Goal: Task Accomplishment & Management: Manage account settings

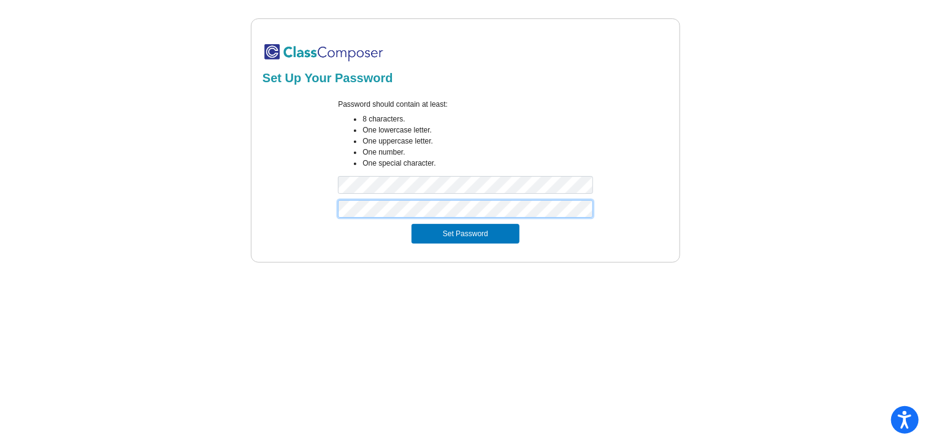
click at [411, 224] on button "Set Password" at bounding box center [465, 234] width 108 height 20
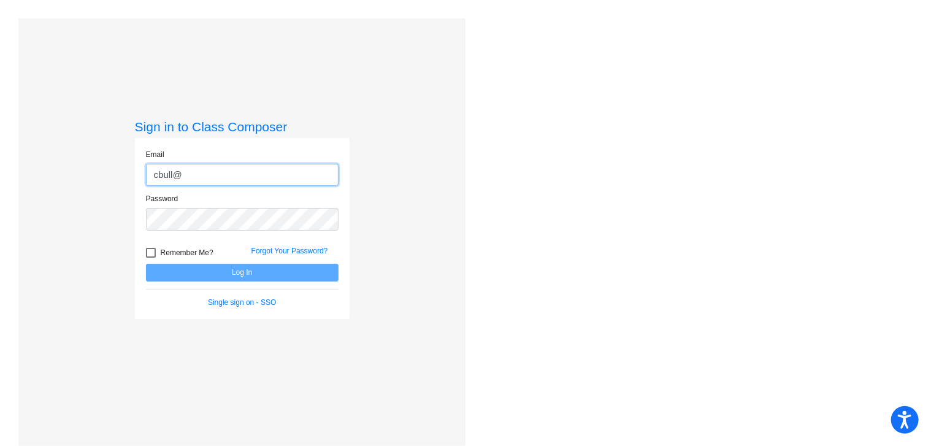
type input "[EMAIL_ADDRESS][DOMAIN_NAME]"
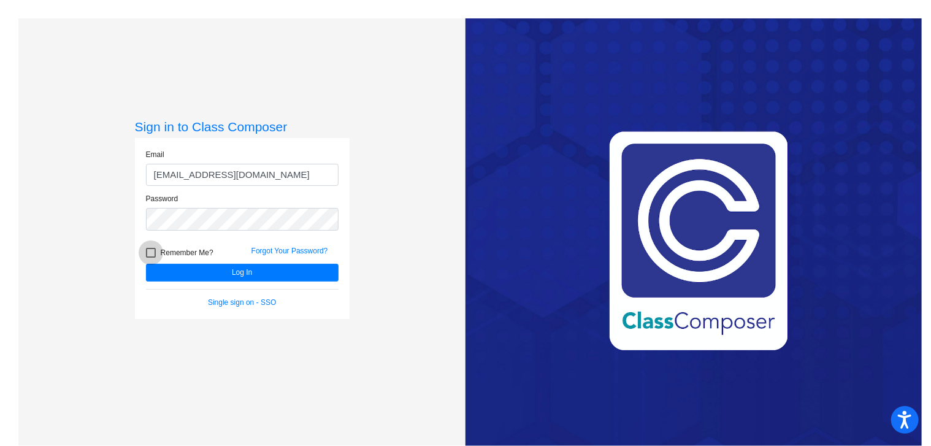
click at [147, 254] on div at bounding box center [151, 253] width 10 height 10
click at [150, 258] on input "Remember Me?" at bounding box center [150, 258] width 1 height 1
checkbox input "true"
click at [161, 274] on button "Log In" at bounding box center [242, 273] width 193 height 18
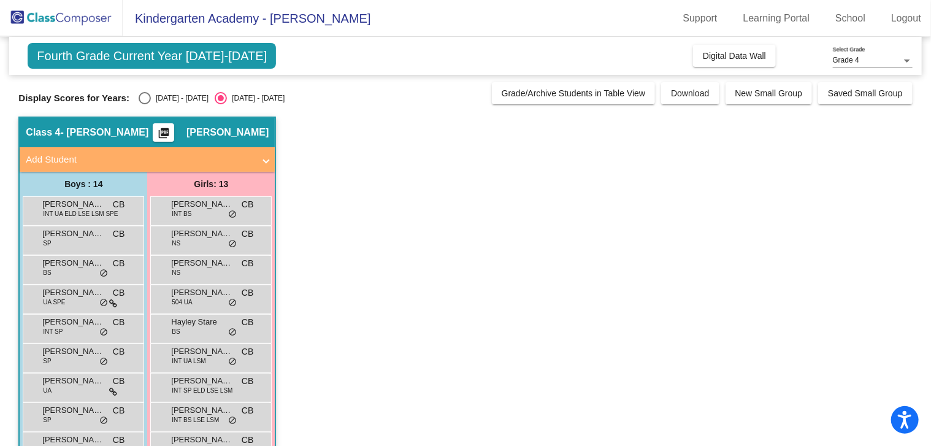
click at [139, 100] on div "Select an option" at bounding box center [145, 98] width 12 height 12
click at [144, 104] on input "[DATE] - [DATE]" at bounding box center [144, 104] width 1 height 1
radio input "true"
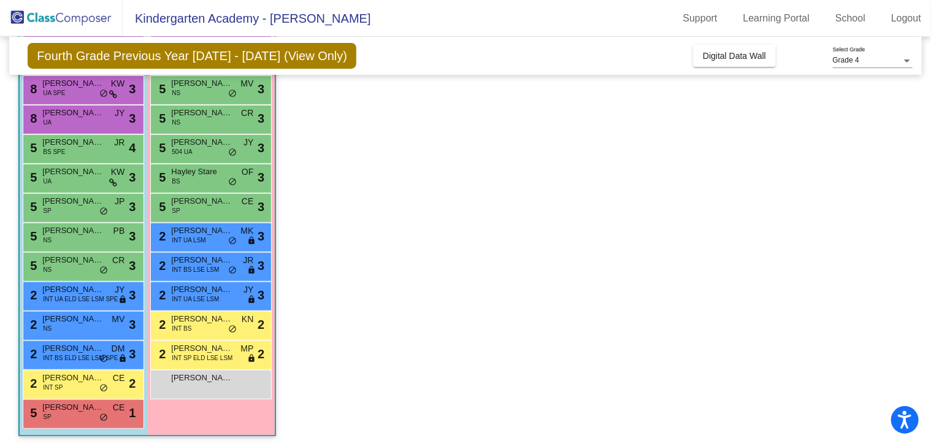
scroll to position [181, 0]
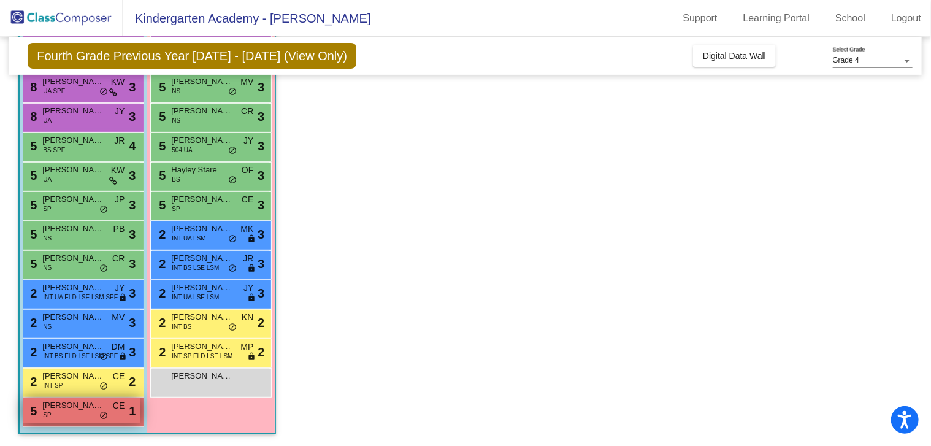
click at [59, 415] on div "5 [PERSON_NAME] SP CE lock do_not_disturb_alt 1" at bounding box center [81, 410] width 117 height 25
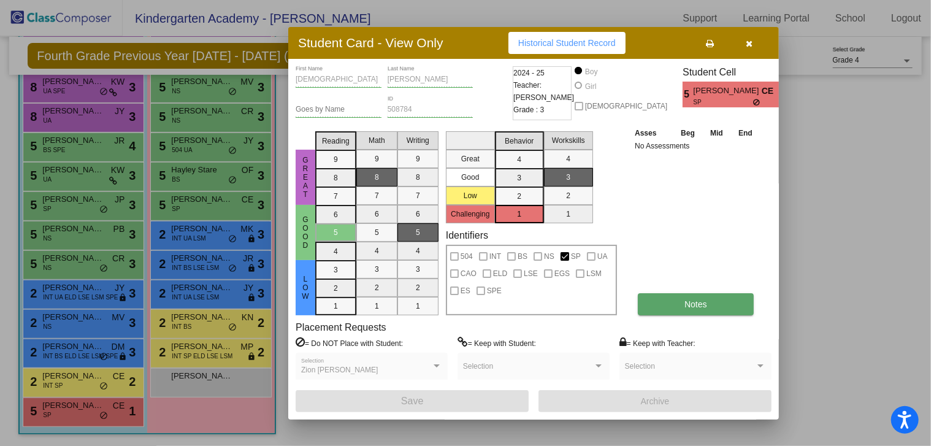
click at [681, 300] on button "Notes" at bounding box center [696, 304] width 116 height 22
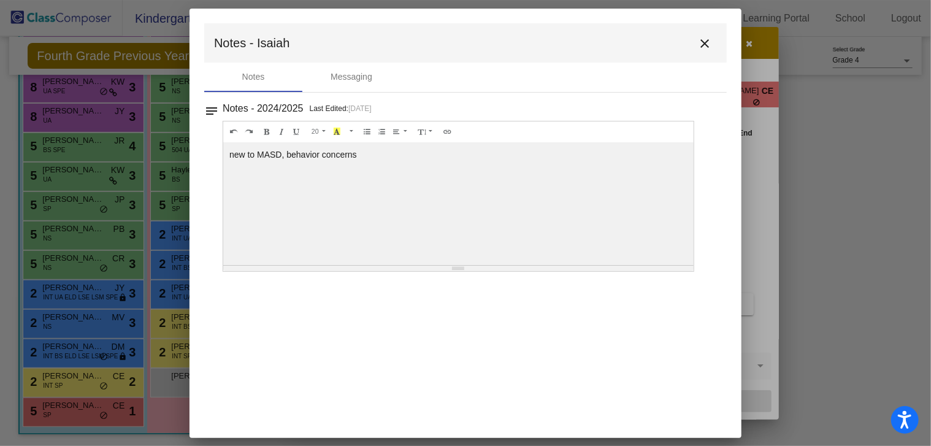
click at [703, 48] on mat-icon "close" at bounding box center [704, 43] width 15 height 15
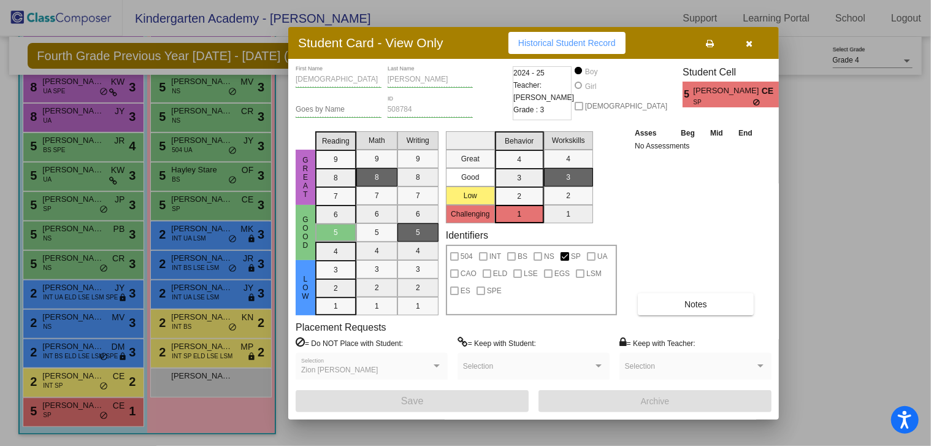
click at [751, 47] on icon "button" at bounding box center [749, 43] width 7 height 9
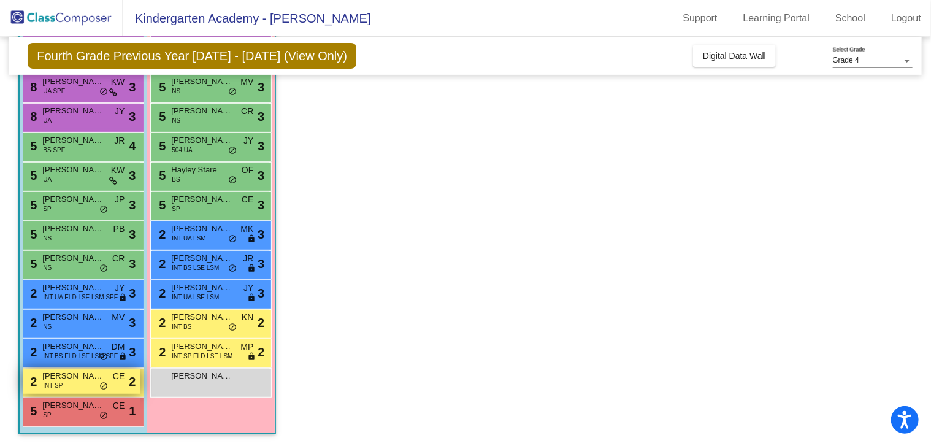
click at [62, 381] on div "2 [PERSON_NAME] INT SP CE lock do_not_disturb_alt 2" at bounding box center [81, 381] width 117 height 25
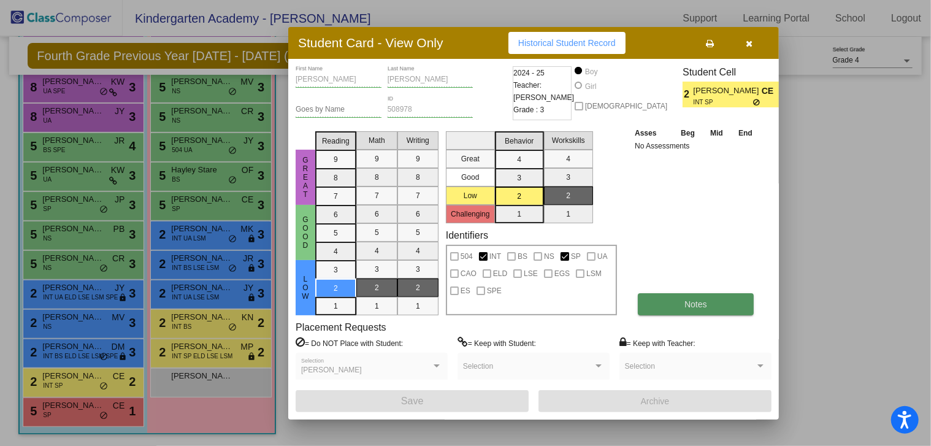
click at [675, 308] on button "Notes" at bounding box center [696, 304] width 116 height 22
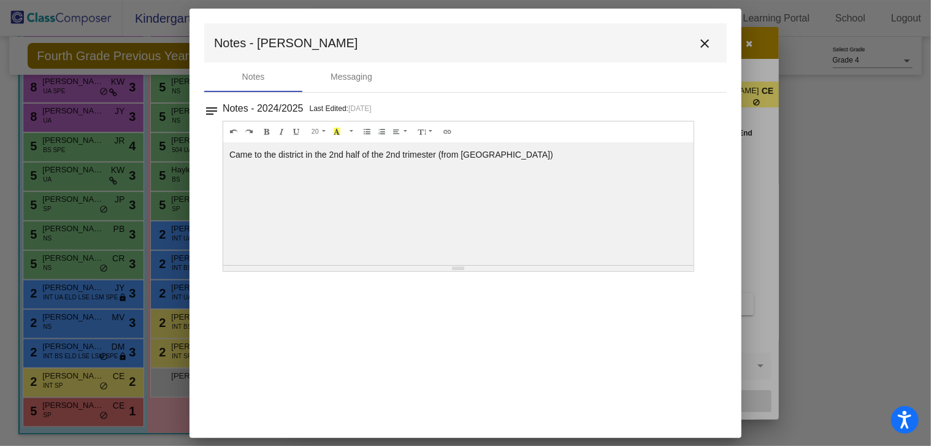
click at [701, 42] on mat-icon "close" at bounding box center [704, 43] width 15 height 15
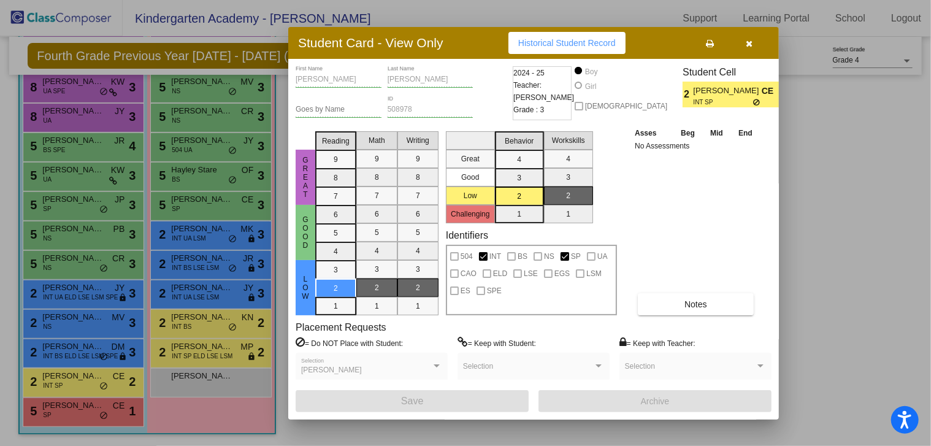
click at [752, 46] on icon "button" at bounding box center [749, 43] width 7 height 9
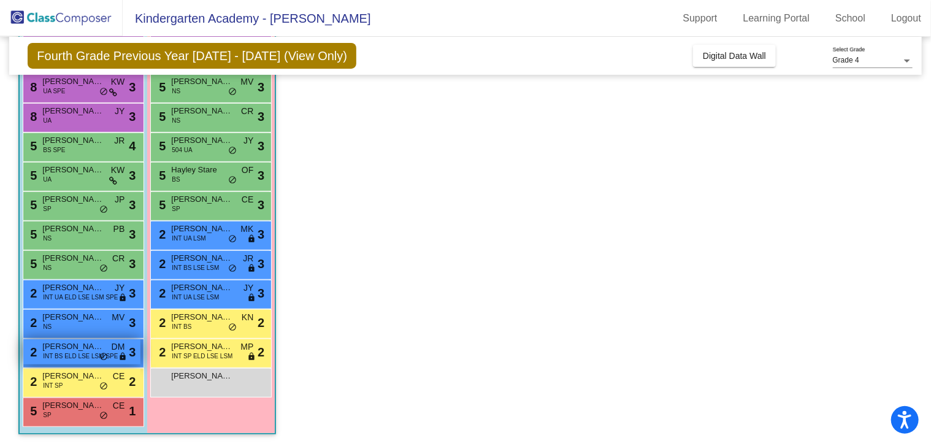
click at [69, 345] on span "[PERSON_NAME]" at bounding box center [72, 346] width 61 height 12
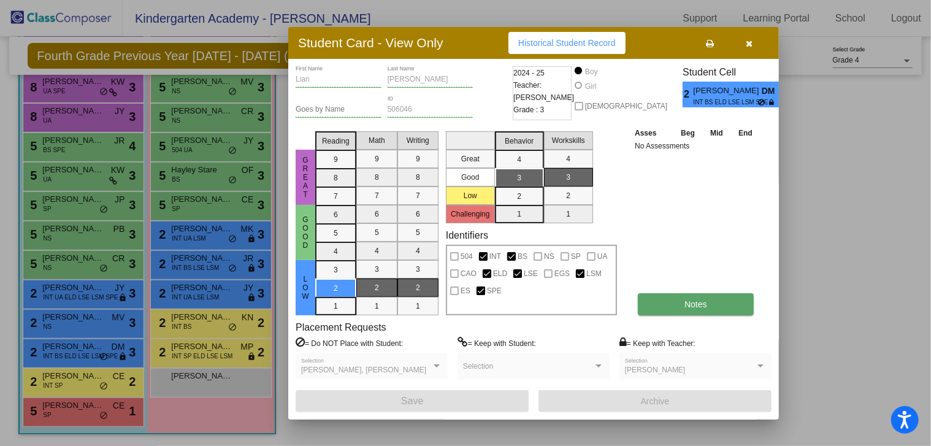
click at [675, 296] on button "Notes" at bounding box center [696, 304] width 116 height 22
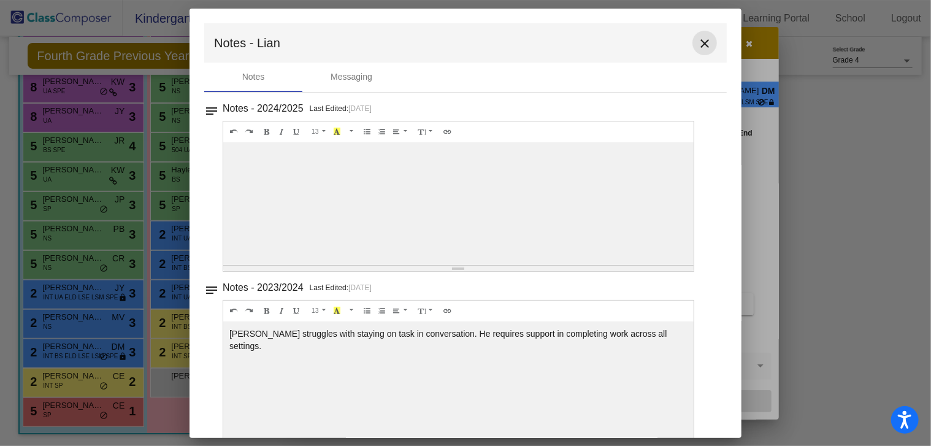
click at [702, 40] on mat-icon "close" at bounding box center [704, 43] width 15 height 15
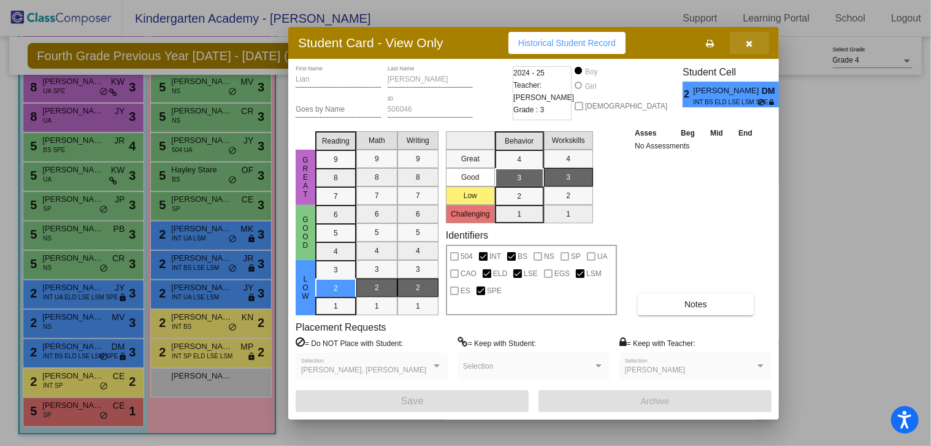
click at [751, 41] on icon "button" at bounding box center [749, 43] width 7 height 9
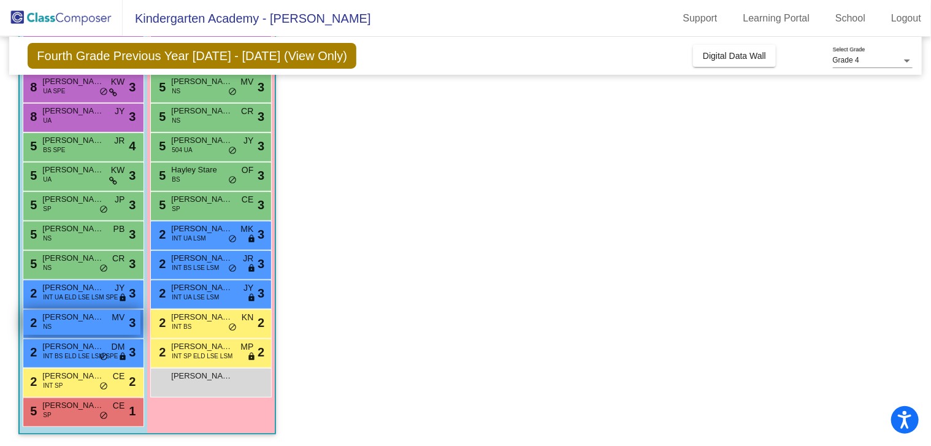
click at [71, 311] on span "[PERSON_NAME]" at bounding box center [72, 317] width 61 height 12
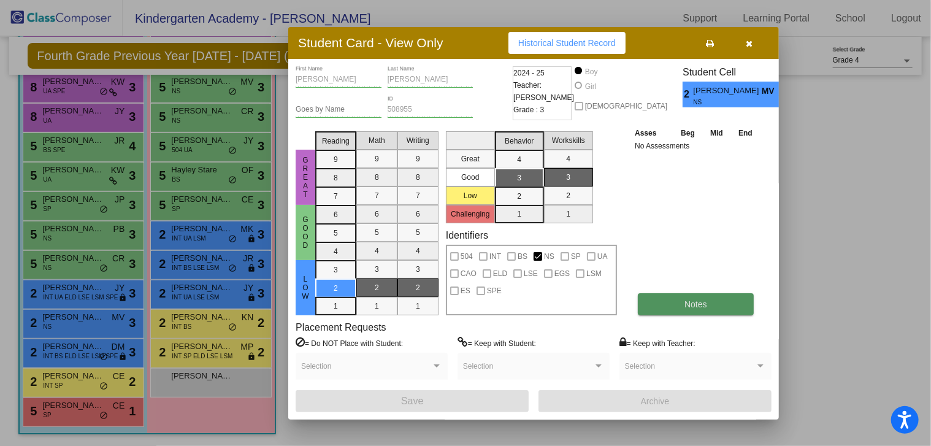
click at [706, 302] on span "Notes" at bounding box center [695, 304] width 23 height 10
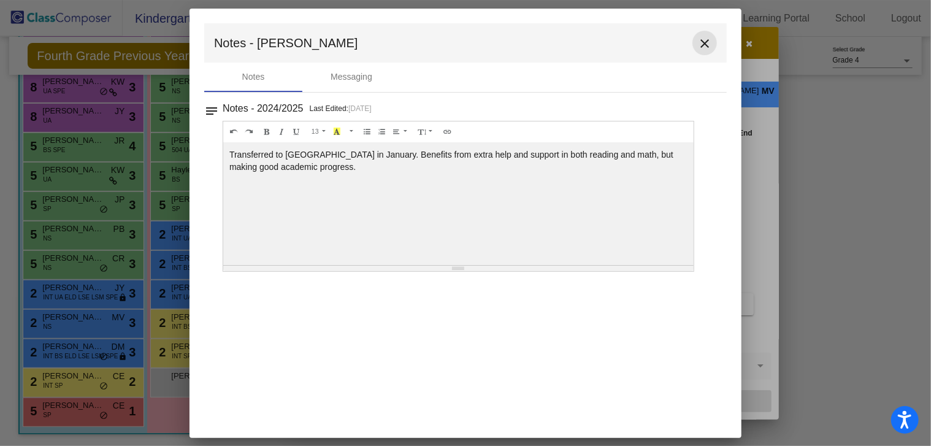
click at [705, 44] on mat-icon "close" at bounding box center [704, 43] width 15 height 15
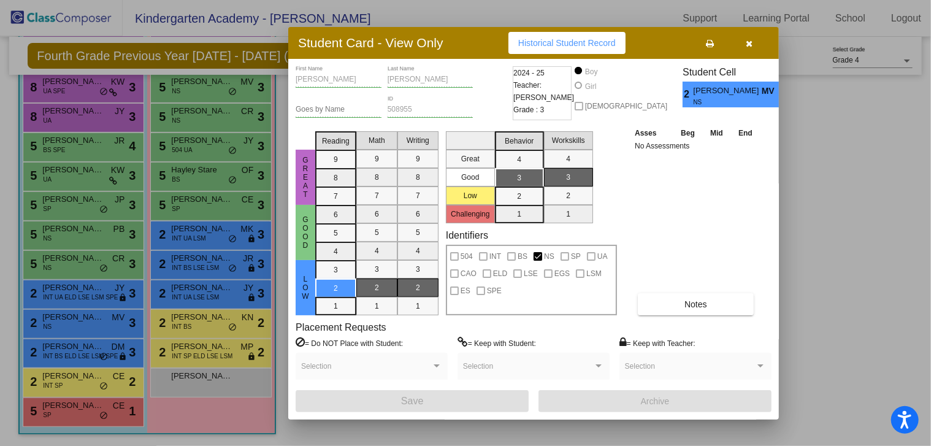
click at [751, 38] on span "button" at bounding box center [749, 43] width 7 height 10
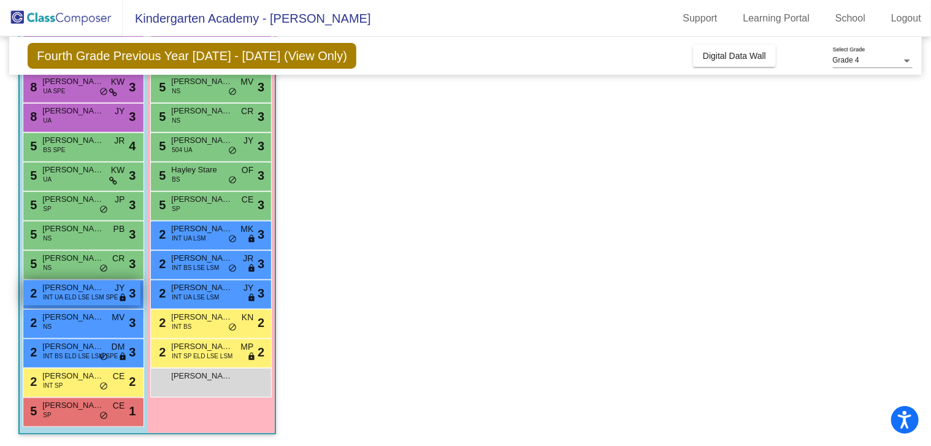
click at [62, 298] on span "INT UA ELD LSE LSM SPE" at bounding box center [80, 296] width 75 height 9
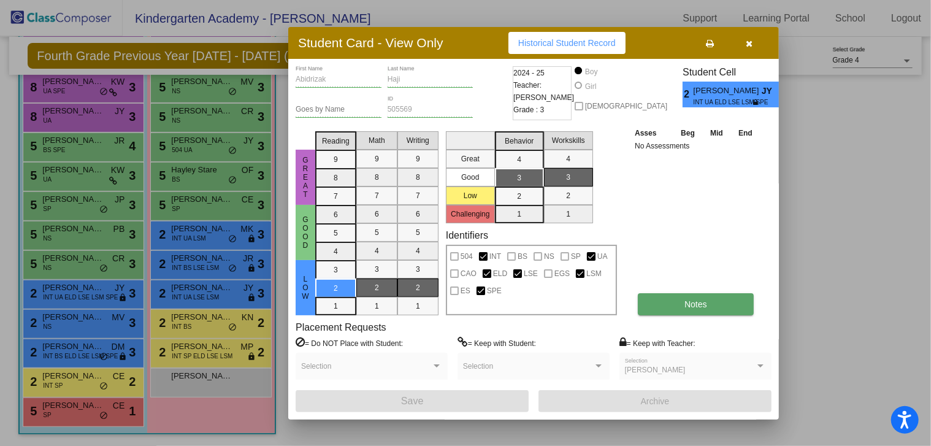
click at [697, 304] on span "Notes" at bounding box center [695, 304] width 23 height 10
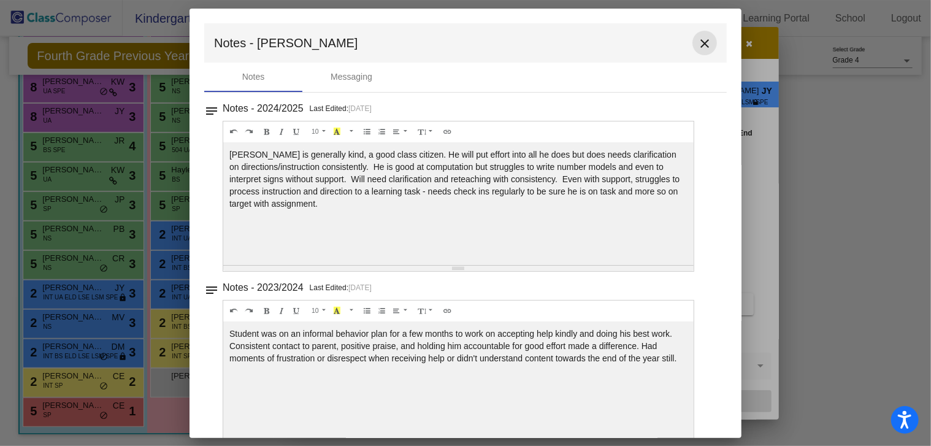
click at [699, 42] on mat-icon "close" at bounding box center [704, 43] width 15 height 15
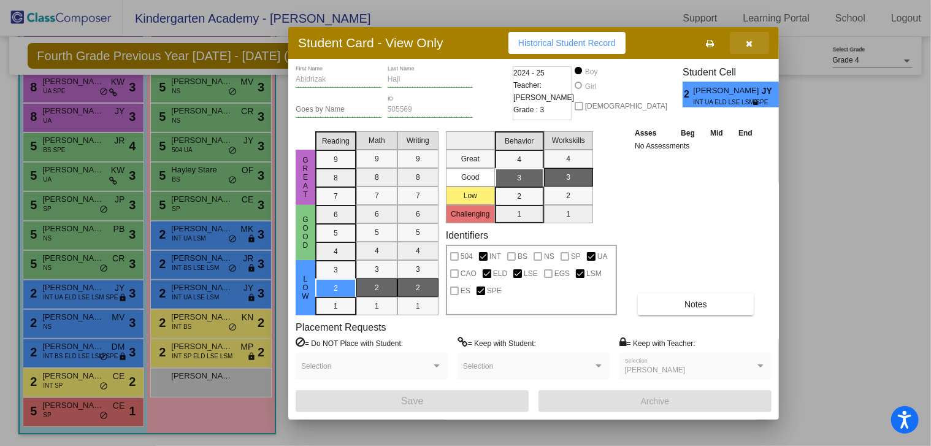
click at [755, 39] on button "button" at bounding box center [749, 43] width 39 height 22
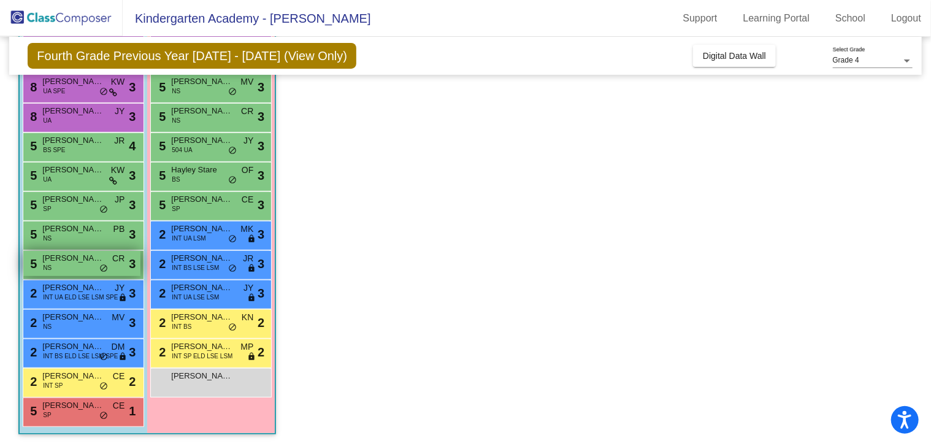
click at [75, 260] on span "[PERSON_NAME]" at bounding box center [72, 258] width 61 height 12
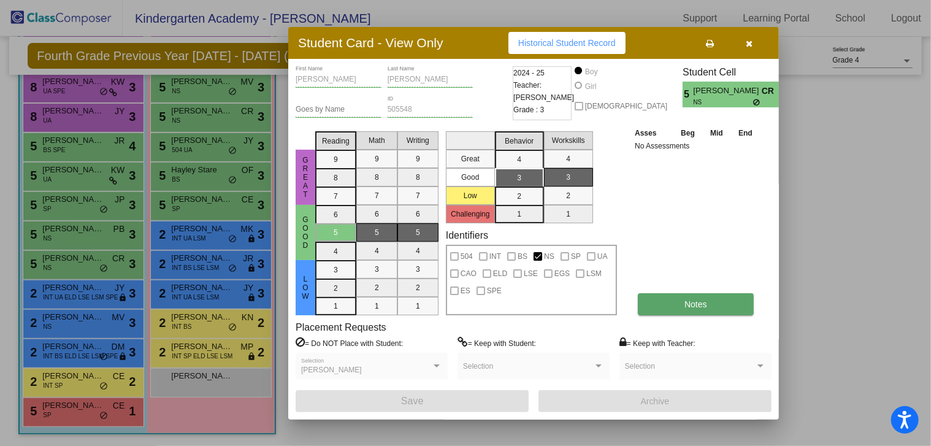
click at [713, 295] on button "Notes" at bounding box center [696, 304] width 116 height 22
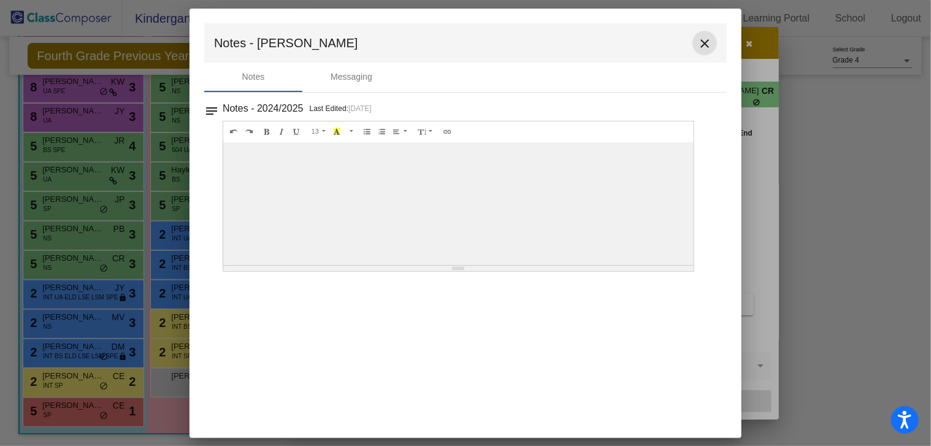
click at [699, 41] on mat-icon "close" at bounding box center [704, 43] width 15 height 15
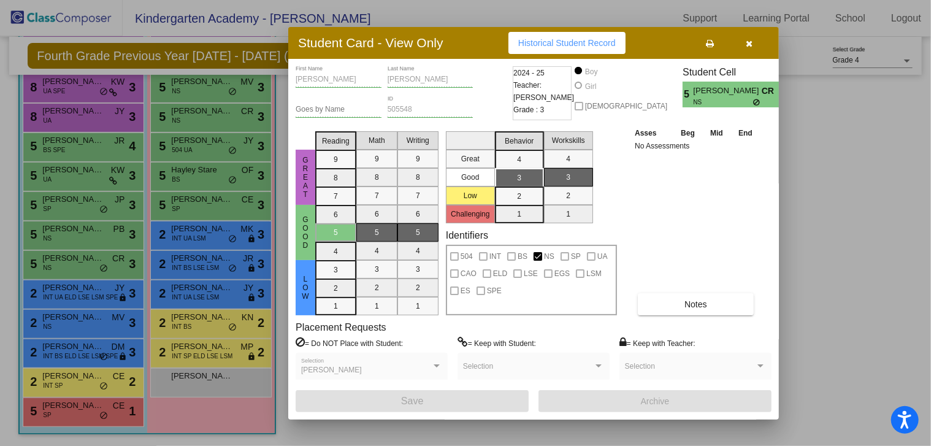
click at [750, 42] on icon "button" at bounding box center [749, 43] width 7 height 9
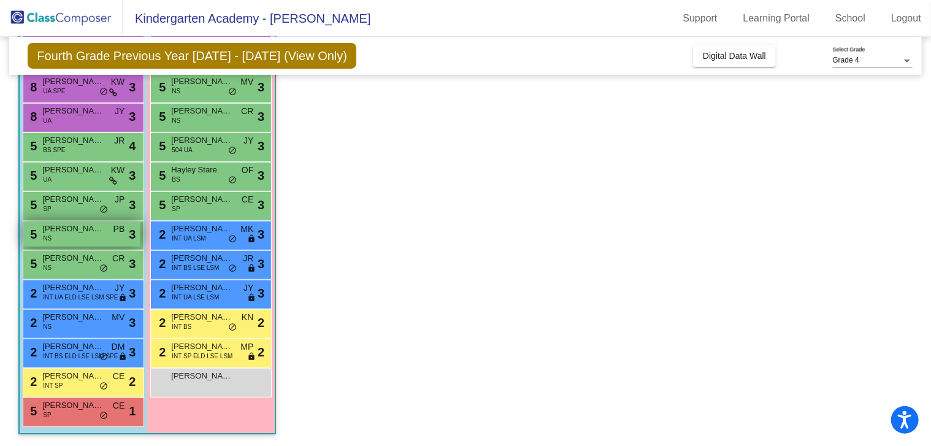
click at [67, 237] on div "5 [PERSON_NAME] NS PB lock do_not_disturb_alt 3" at bounding box center [81, 233] width 117 height 25
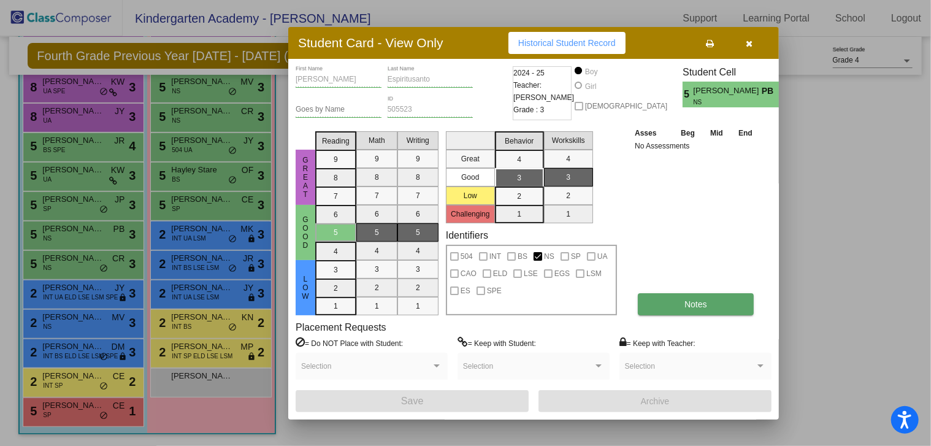
click at [704, 313] on button "Notes" at bounding box center [696, 304] width 116 height 22
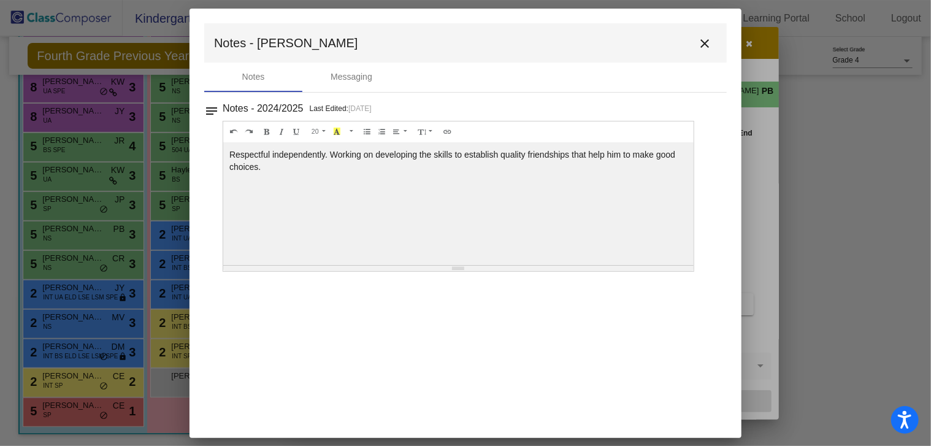
click at [708, 37] on mat-icon "close" at bounding box center [704, 43] width 15 height 15
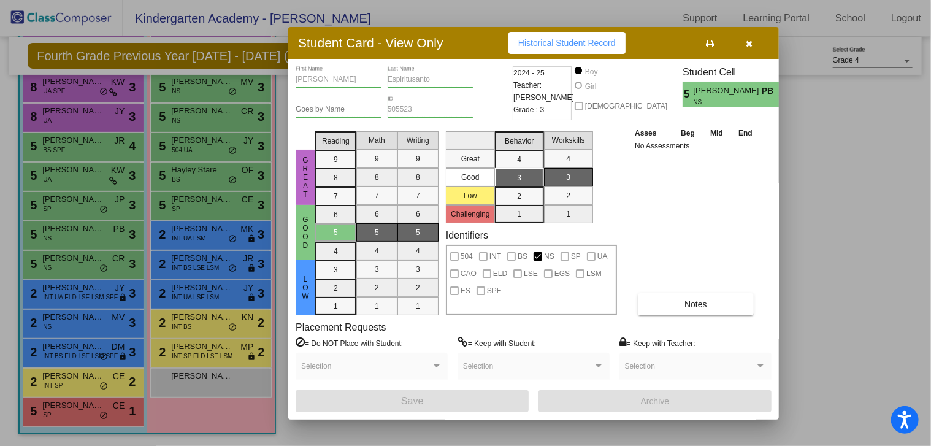
click at [751, 39] on span "button" at bounding box center [749, 43] width 7 height 10
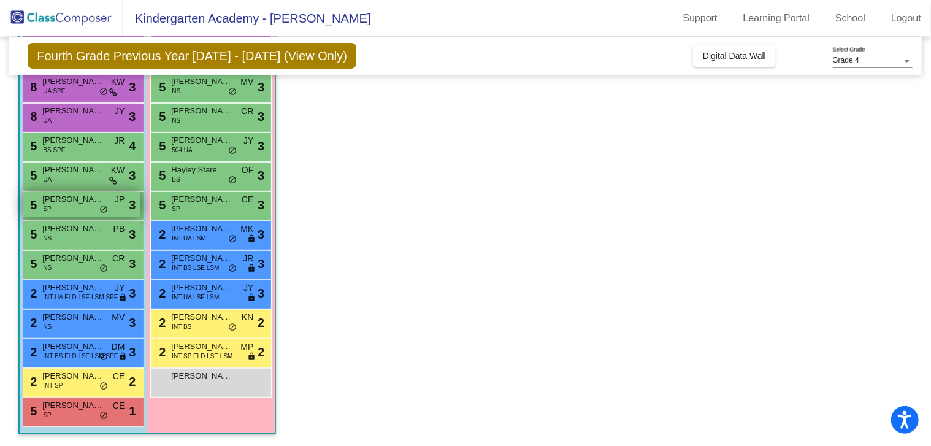
click at [63, 207] on div "5 [PERSON_NAME] SP JP lock do_not_disturb_alt 3" at bounding box center [81, 204] width 117 height 25
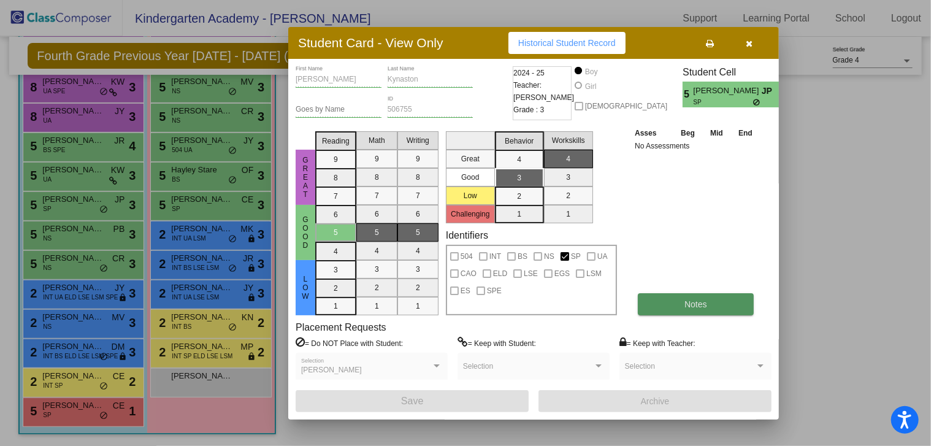
click at [708, 299] on button "Notes" at bounding box center [696, 304] width 116 height 22
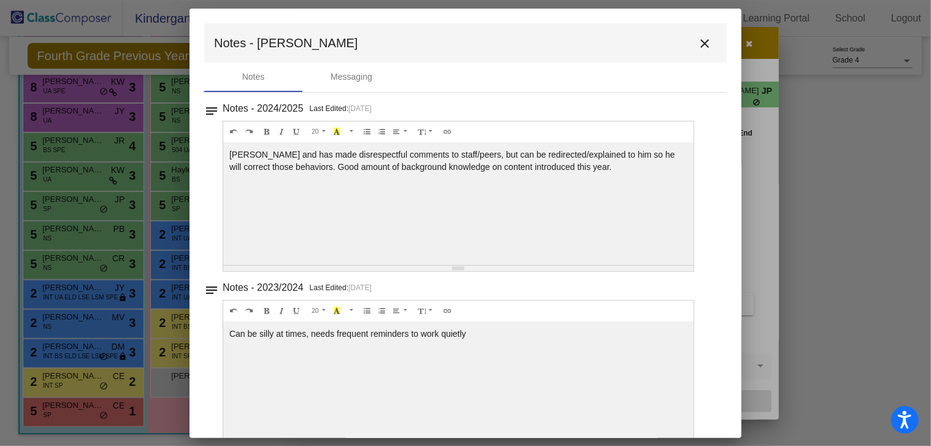
click at [699, 39] on mat-icon "close" at bounding box center [704, 43] width 15 height 15
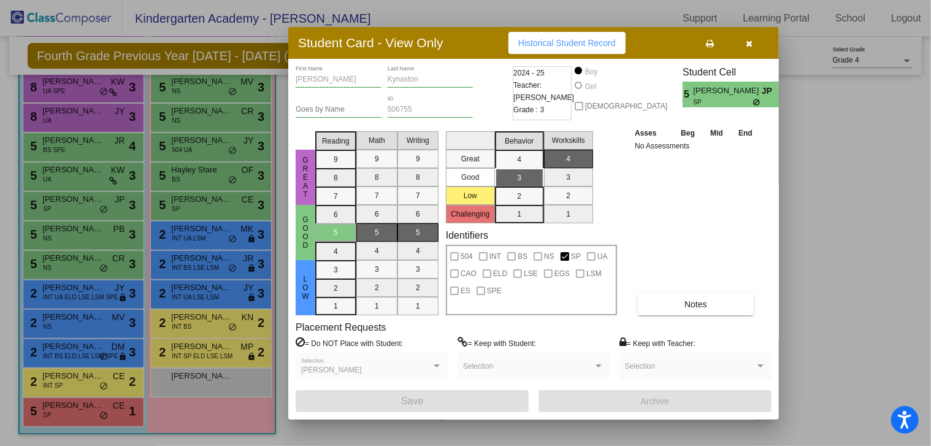
click at [751, 39] on icon "button" at bounding box center [749, 43] width 7 height 9
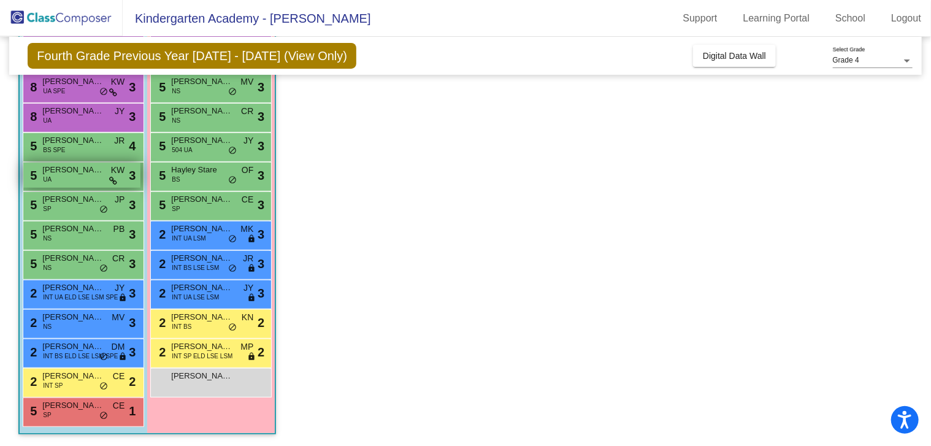
click at [70, 178] on div "5 [PERSON_NAME] UA KW lock do_not_disturb_alt 3" at bounding box center [81, 174] width 117 height 25
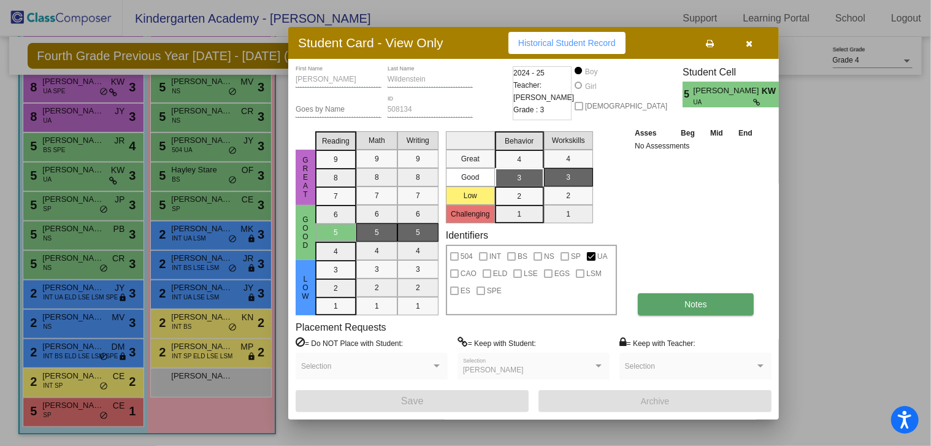
click at [684, 304] on span "Notes" at bounding box center [695, 304] width 23 height 10
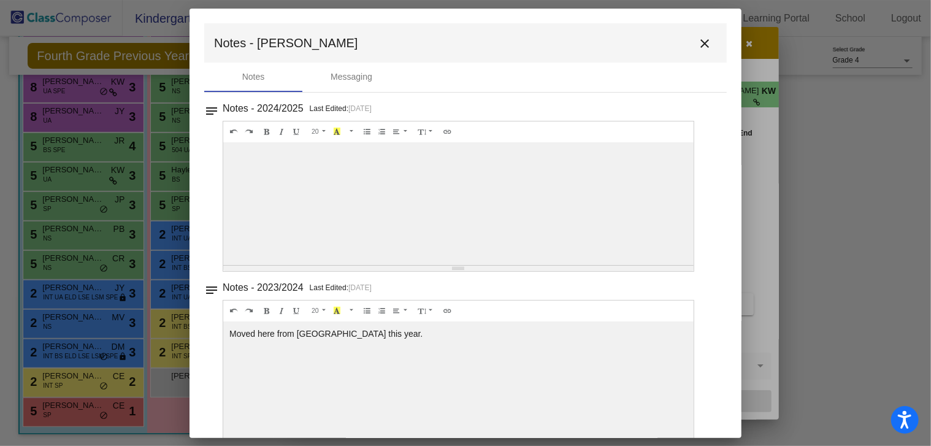
click at [697, 45] on mat-icon "close" at bounding box center [704, 43] width 15 height 15
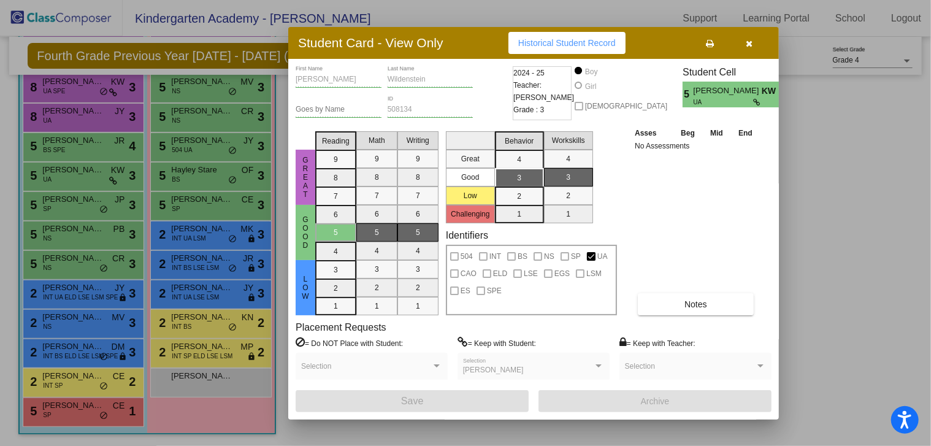
click at [748, 45] on icon "button" at bounding box center [749, 43] width 7 height 9
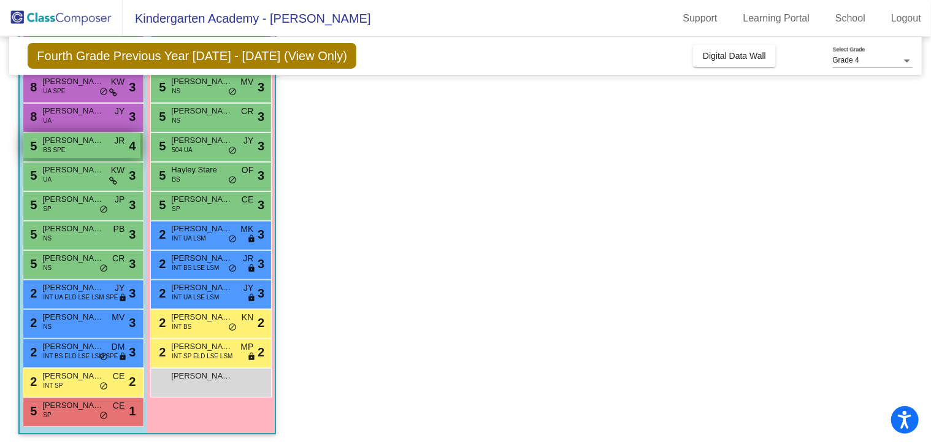
click at [82, 139] on span "[PERSON_NAME]" at bounding box center [72, 140] width 61 height 12
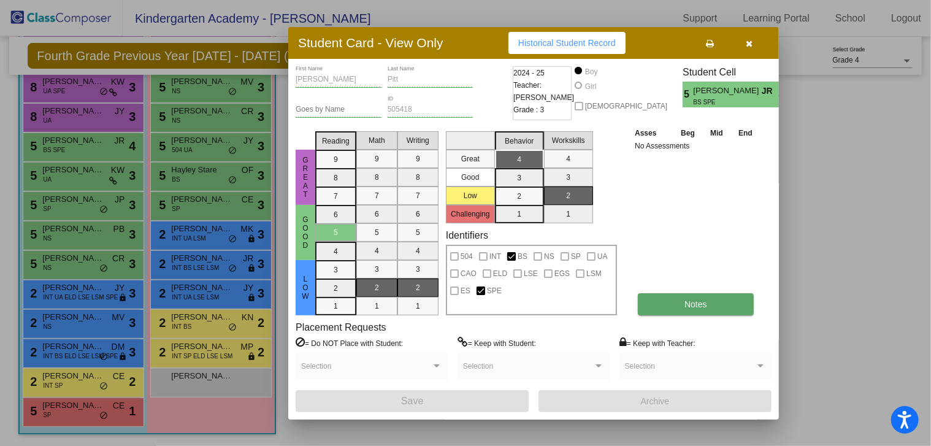
click at [694, 301] on span "Notes" at bounding box center [695, 304] width 23 height 10
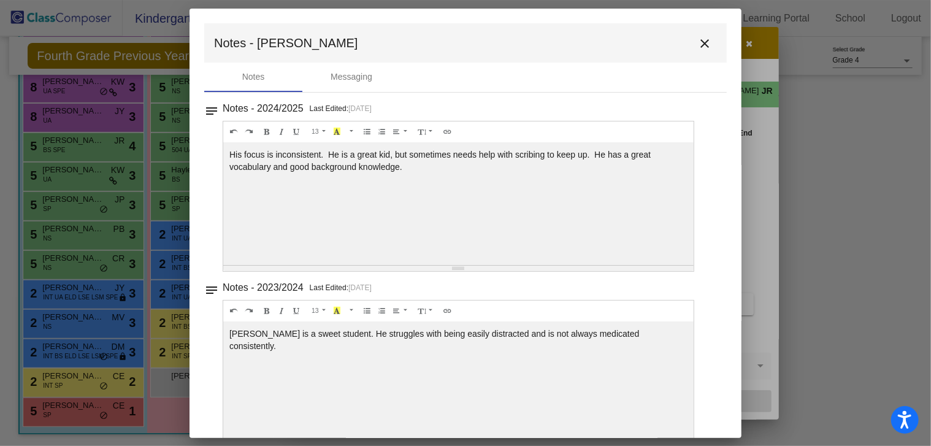
click at [700, 43] on mat-icon "close" at bounding box center [704, 43] width 15 height 15
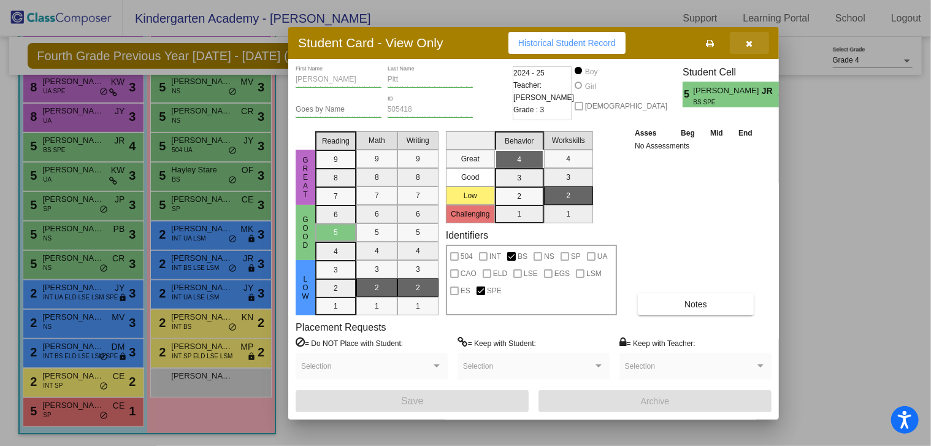
click at [752, 39] on icon "button" at bounding box center [749, 43] width 7 height 9
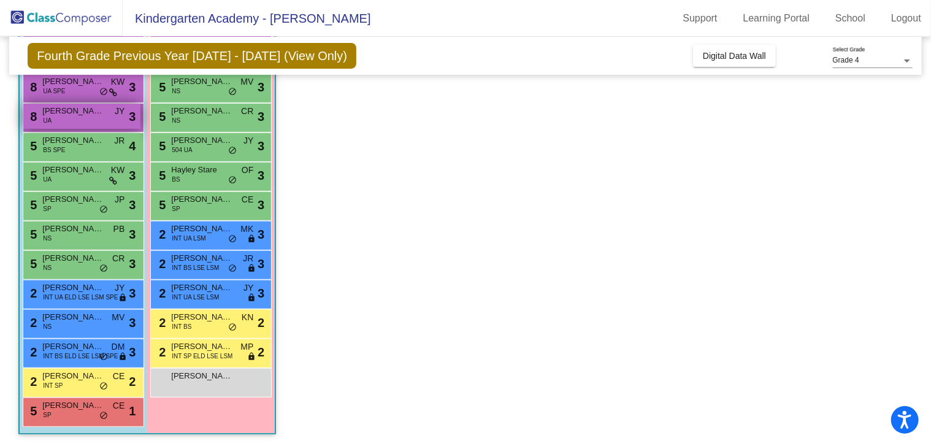
click at [91, 121] on div "8 [PERSON_NAME] UA JY lock do_not_disturb_alt 3" at bounding box center [81, 116] width 117 height 25
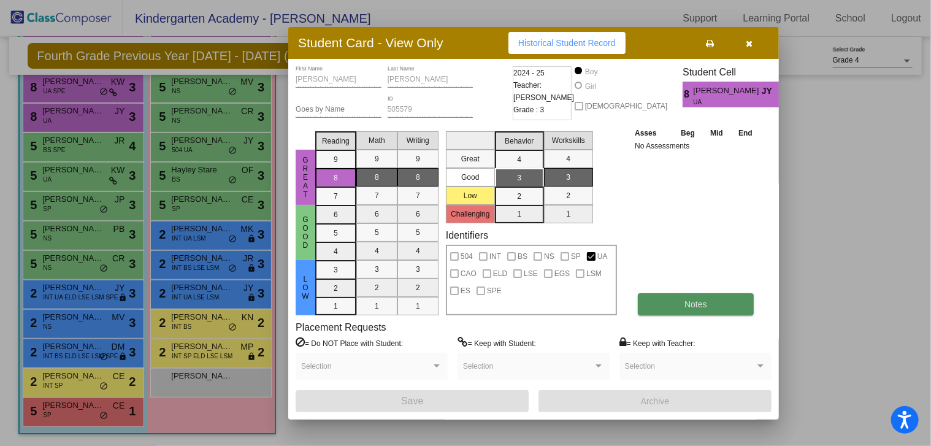
click at [701, 306] on span "Notes" at bounding box center [695, 304] width 23 height 10
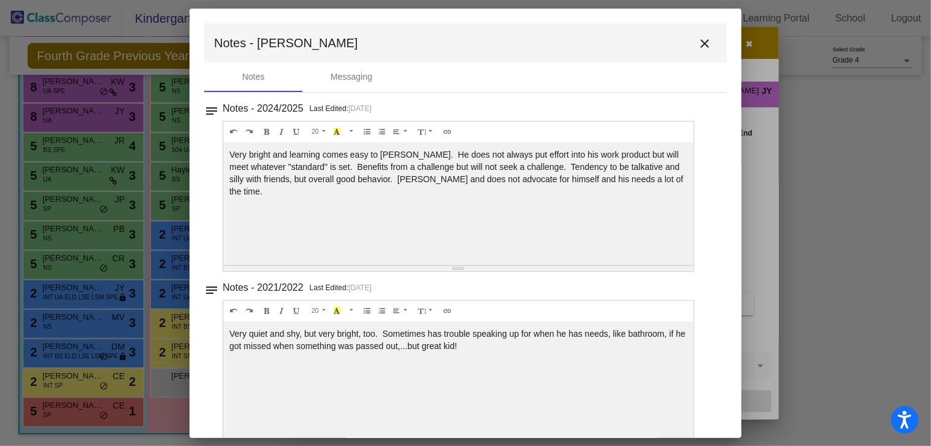
click at [697, 40] on mat-icon "close" at bounding box center [704, 43] width 15 height 15
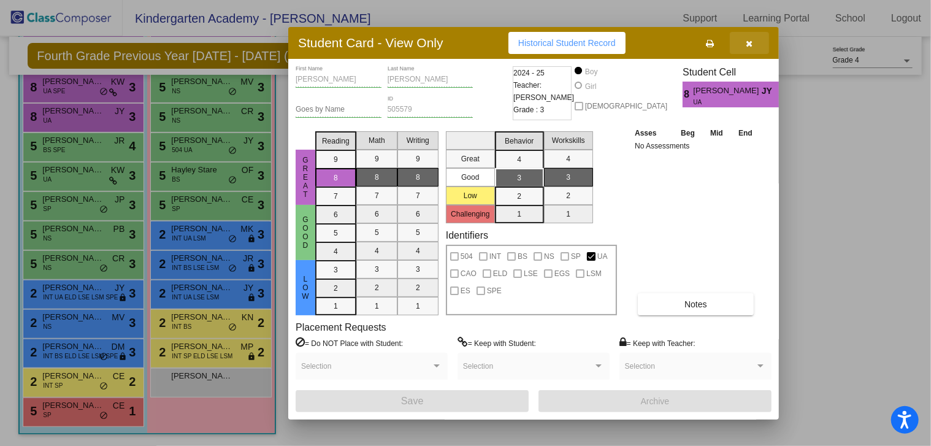
click at [744, 42] on button "button" at bounding box center [749, 43] width 39 height 22
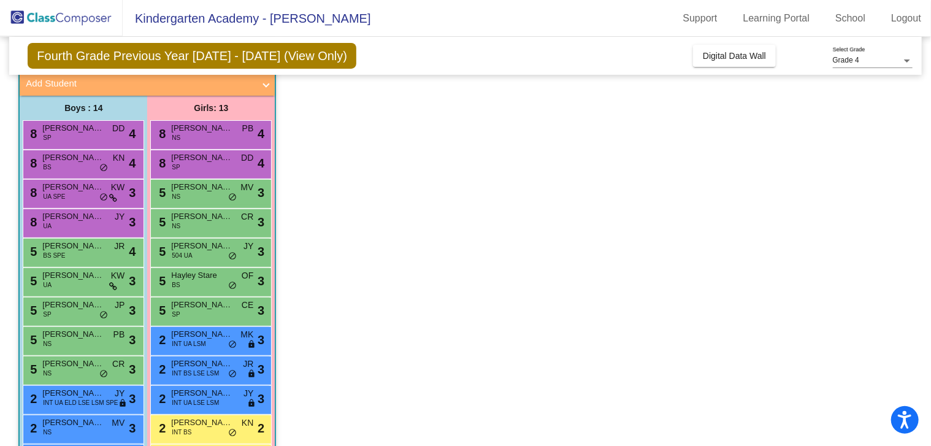
scroll to position [76, 0]
click at [64, 192] on div "8 [PERSON_NAME] UA SPE KW lock do_not_disturb_alt 3" at bounding box center [81, 192] width 117 height 25
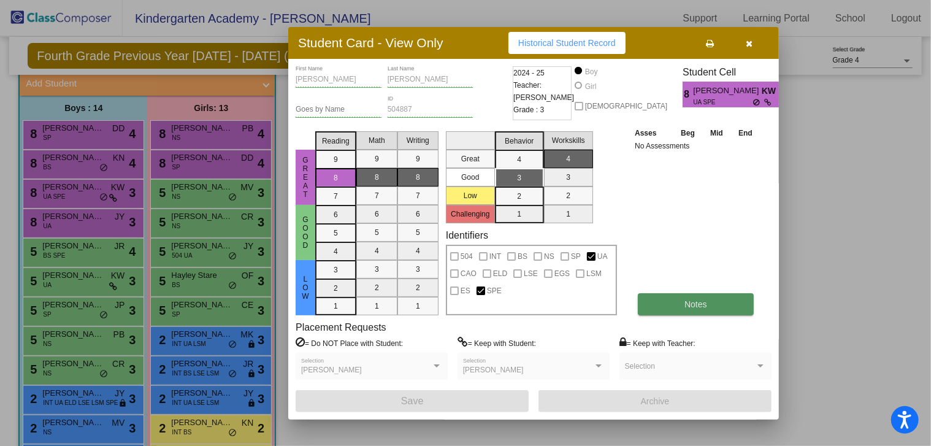
click at [694, 304] on span "Notes" at bounding box center [695, 304] width 23 height 10
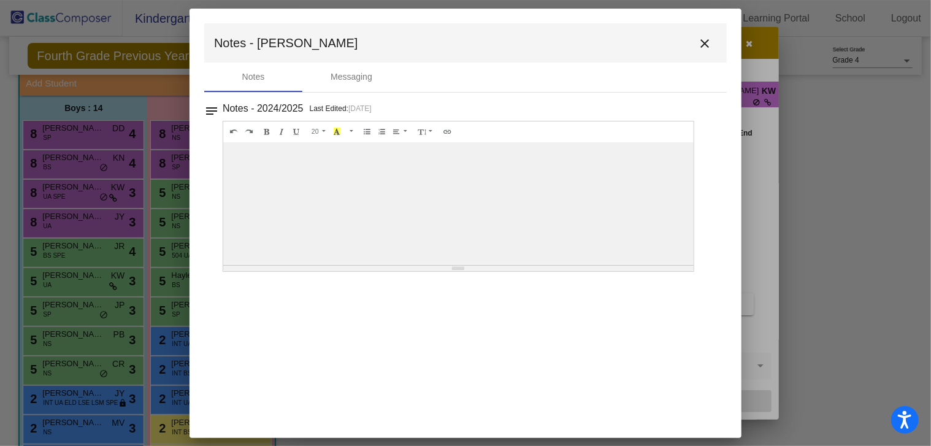
click at [705, 50] on mat-icon "close" at bounding box center [704, 43] width 15 height 15
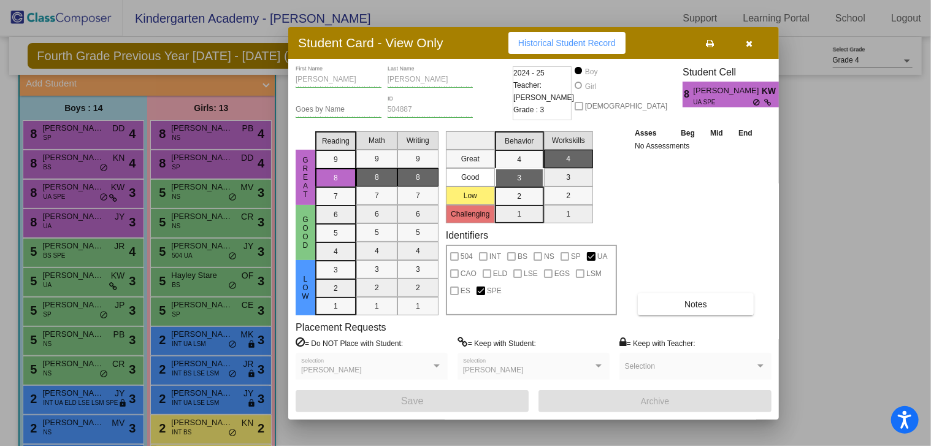
click at [751, 44] on icon "button" at bounding box center [749, 43] width 7 height 9
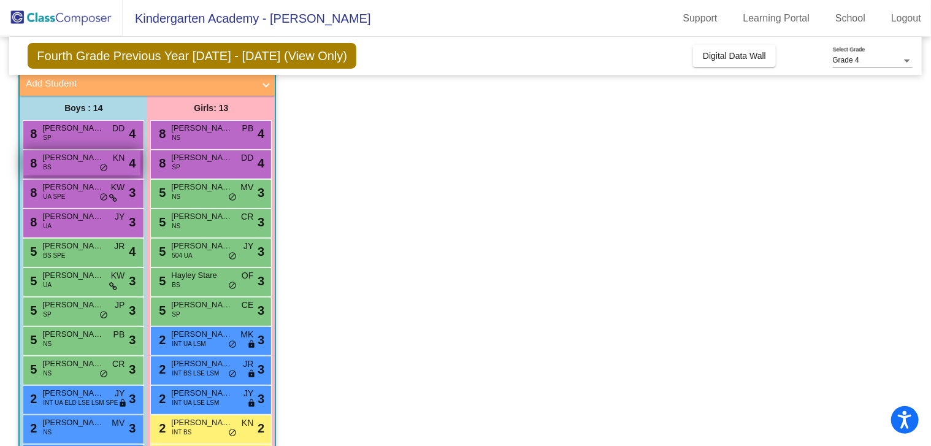
click at [82, 153] on span "[PERSON_NAME]" at bounding box center [72, 157] width 61 height 12
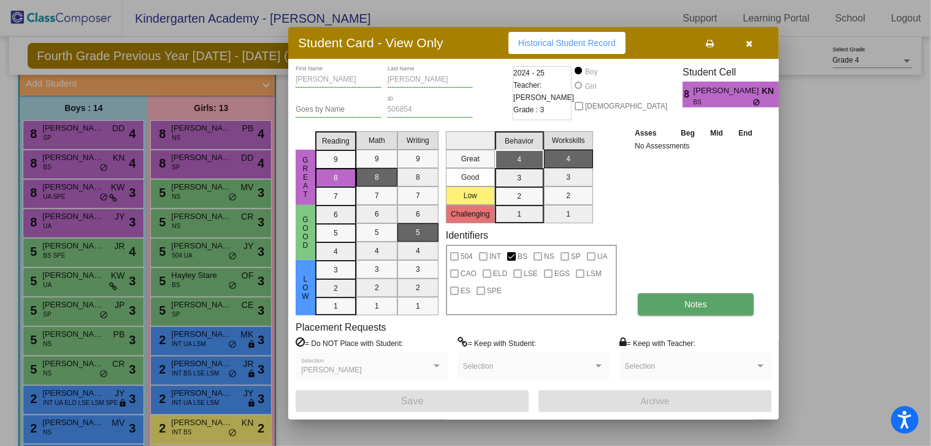
click at [680, 302] on button "Notes" at bounding box center [696, 304] width 116 height 22
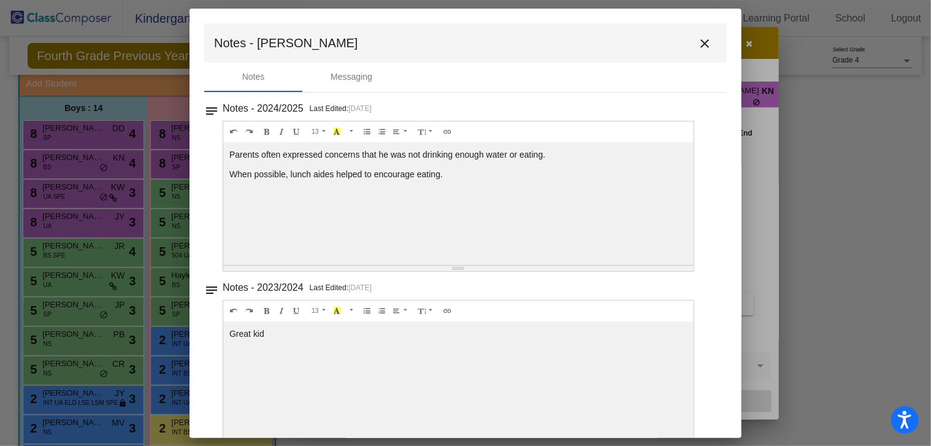
click at [697, 39] on mat-icon "close" at bounding box center [704, 43] width 15 height 15
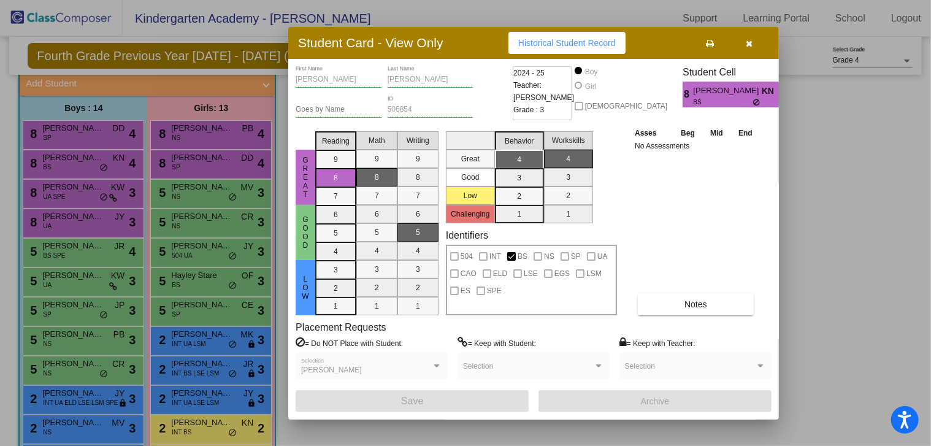
click at [757, 43] on button "button" at bounding box center [749, 43] width 39 height 22
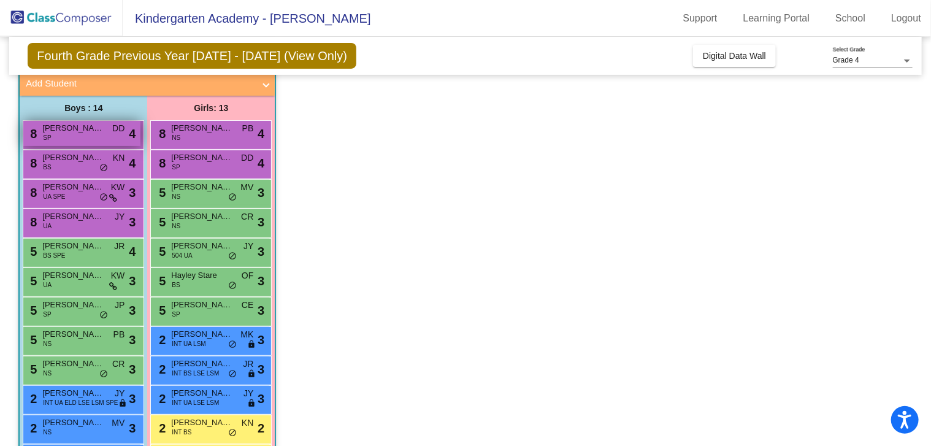
click at [80, 139] on div "8 [PERSON_NAME] SP DD lock do_not_disturb_alt 4" at bounding box center [81, 133] width 117 height 25
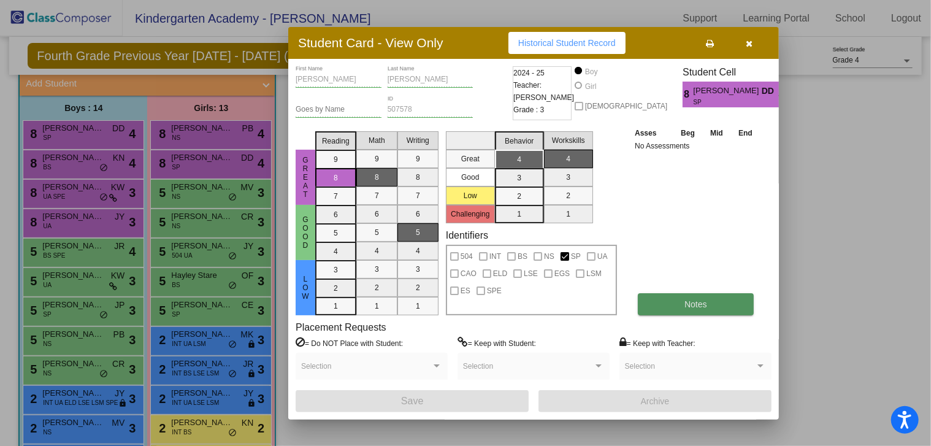
click at [690, 313] on button "Notes" at bounding box center [696, 304] width 116 height 22
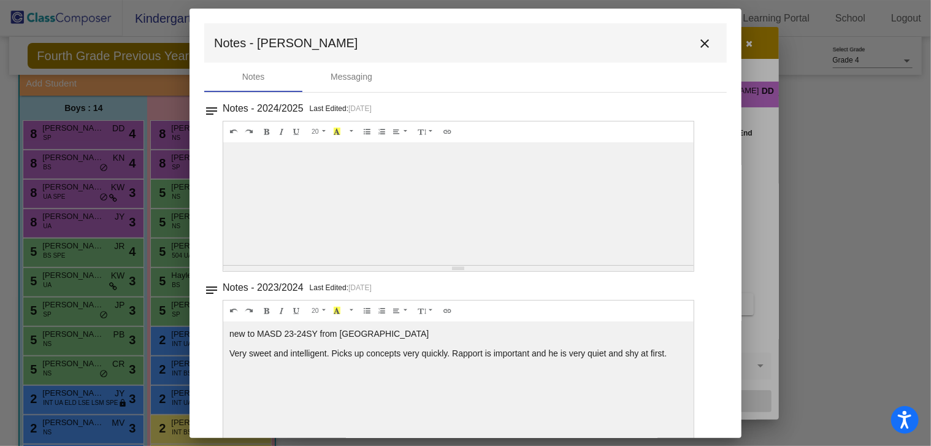
click at [698, 36] on mat-icon "close" at bounding box center [704, 43] width 15 height 15
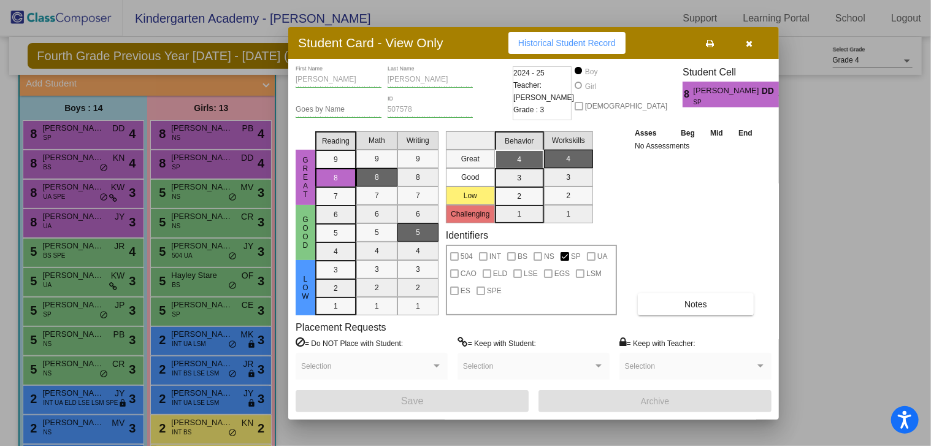
click at [749, 47] on icon "button" at bounding box center [749, 43] width 7 height 9
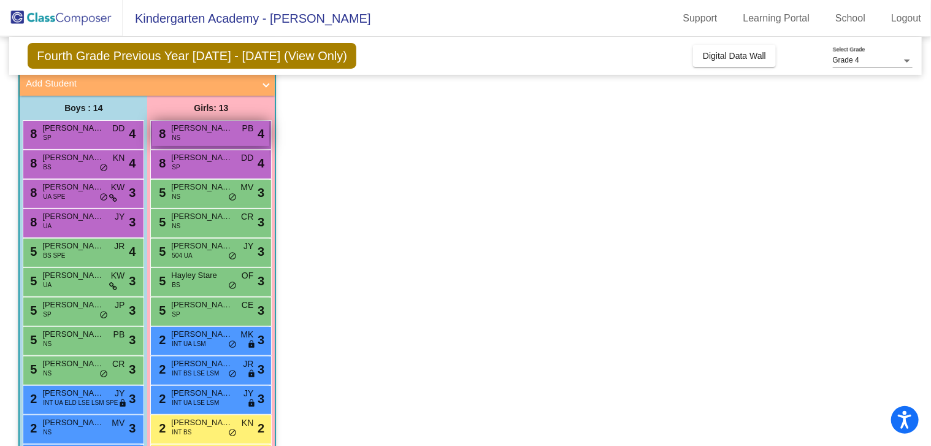
click at [214, 137] on div "8 [PERSON_NAME] PB lock do_not_disturb_alt 4" at bounding box center [210, 133] width 117 height 25
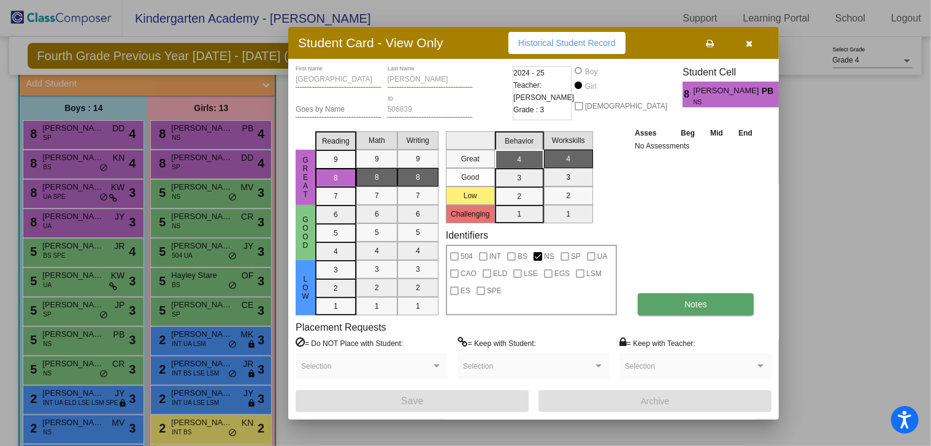
click at [645, 306] on button "Notes" at bounding box center [696, 304] width 116 height 22
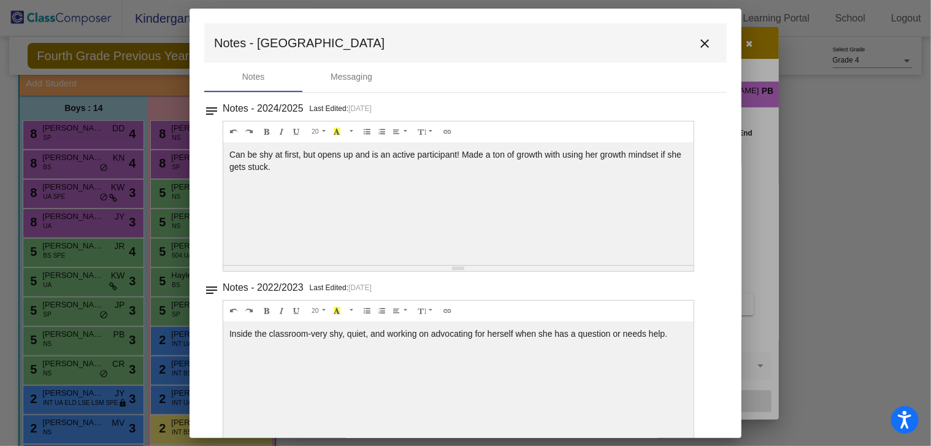
click at [698, 41] on mat-icon "close" at bounding box center [704, 43] width 15 height 15
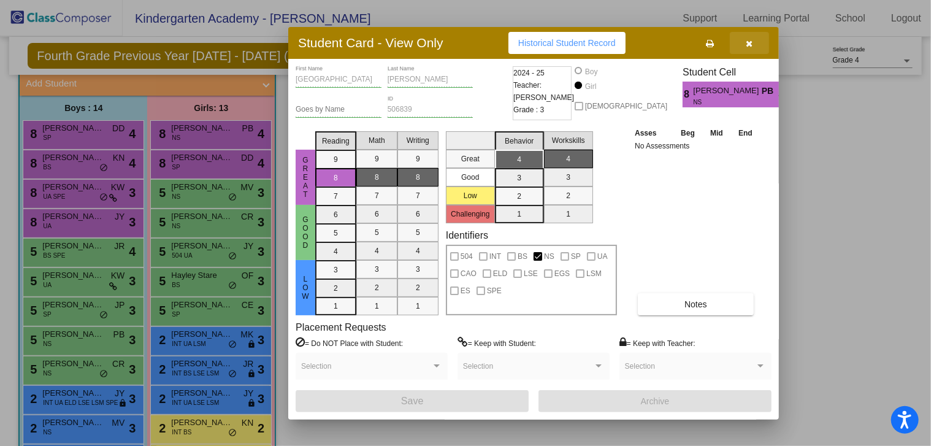
click at [746, 40] on icon "button" at bounding box center [749, 43] width 7 height 9
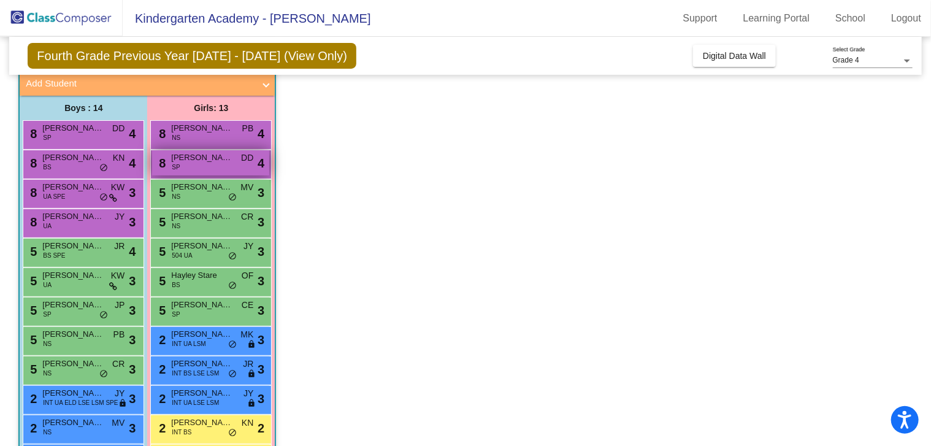
click at [188, 162] on div "8 [PERSON_NAME] SP DD lock do_not_disturb_alt 4" at bounding box center [210, 162] width 117 height 25
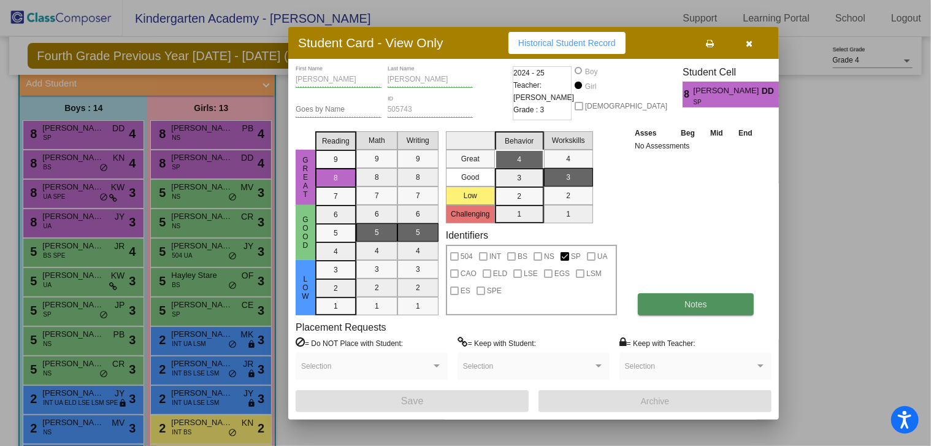
click at [709, 300] on button "Notes" at bounding box center [696, 304] width 116 height 22
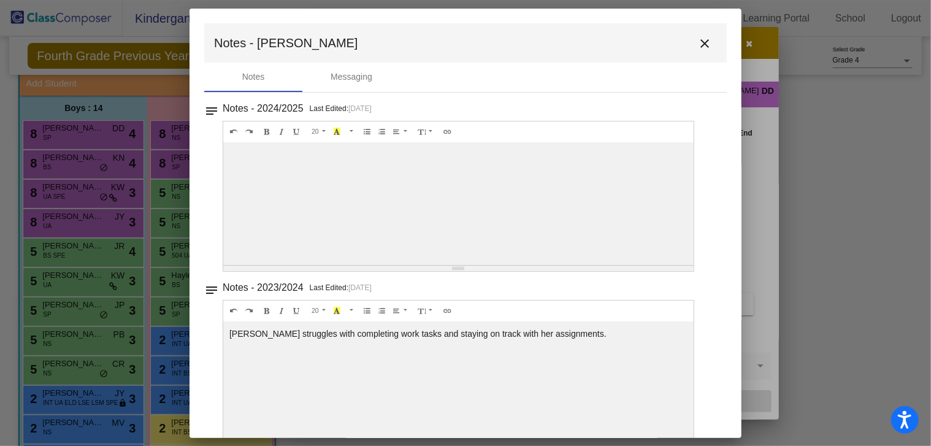
click at [701, 46] on mat-icon "close" at bounding box center [704, 43] width 15 height 15
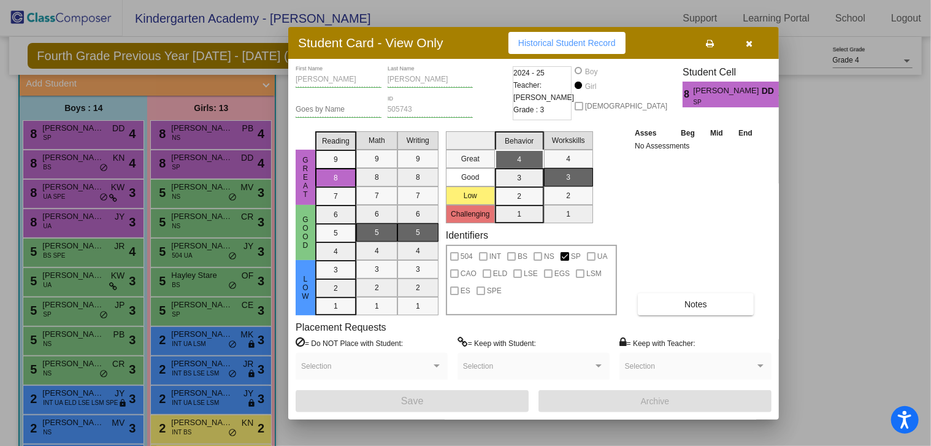
click at [745, 39] on button "button" at bounding box center [749, 43] width 39 height 22
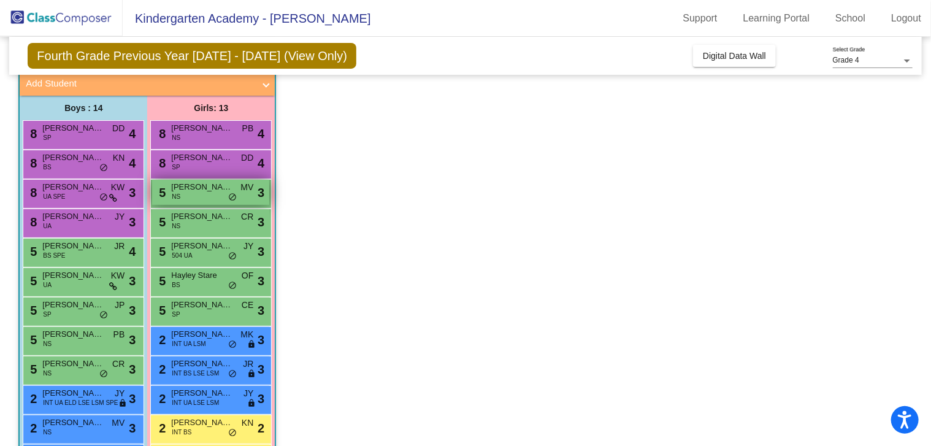
click at [196, 186] on span "[PERSON_NAME]" at bounding box center [201, 187] width 61 height 12
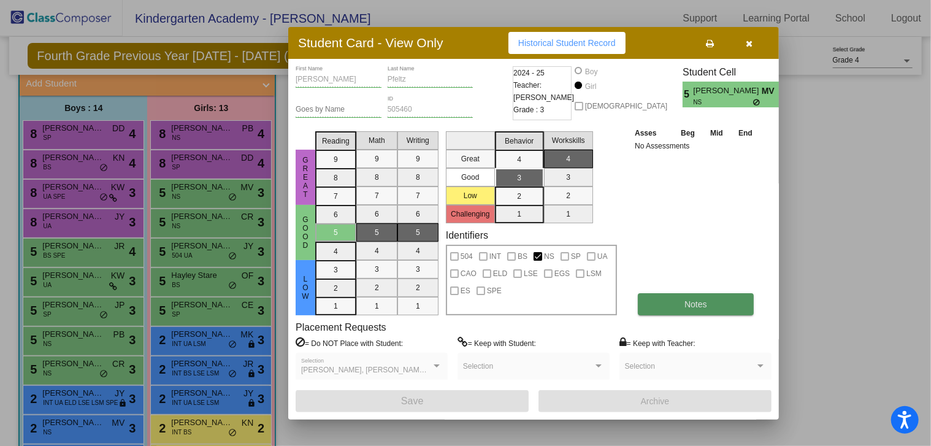
click at [682, 304] on button "Notes" at bounding box center [696, 304] width 116 height 22
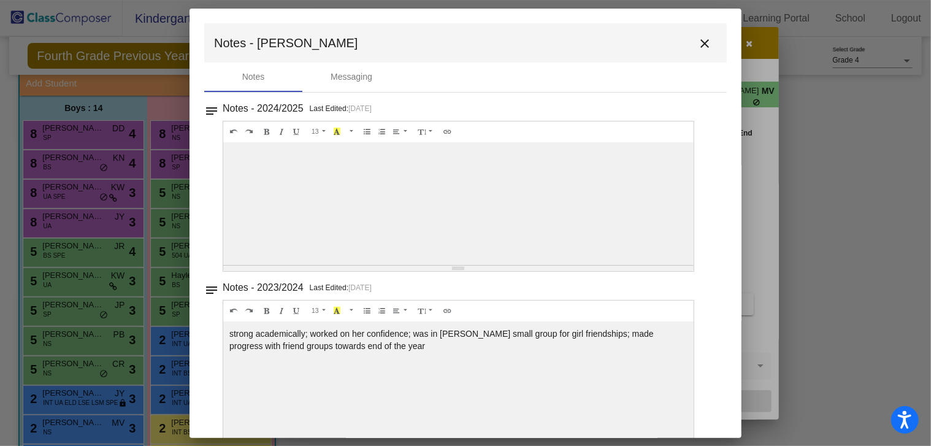
click at [697, 40] on mat-icon "close" at bounding box center [704, 43] width 15 height 15
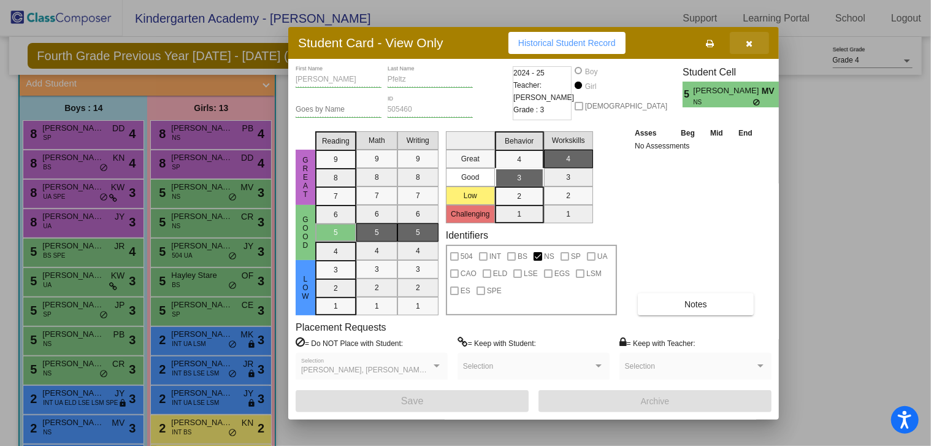
click at [750, 44] on icon "button" at bounding box center [749, 43] width 7 height 9
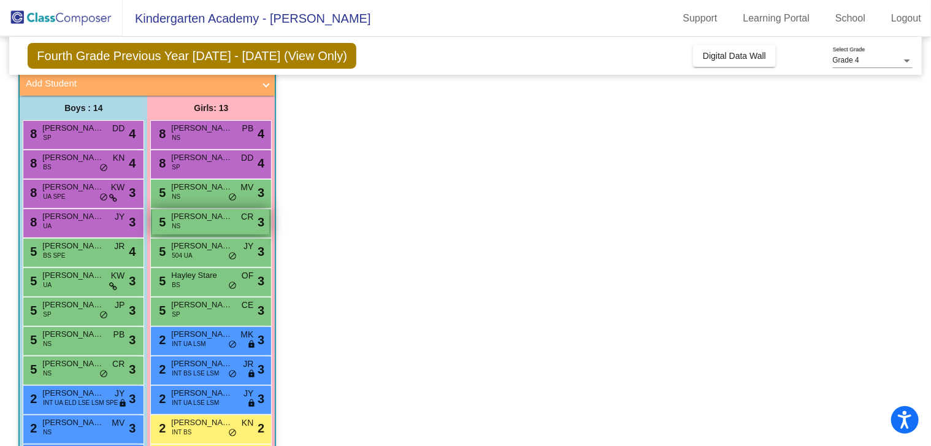
click at [207, 219] on span "[PERSON_NAME]" at bounding box center [201, 216] width 61 height 12
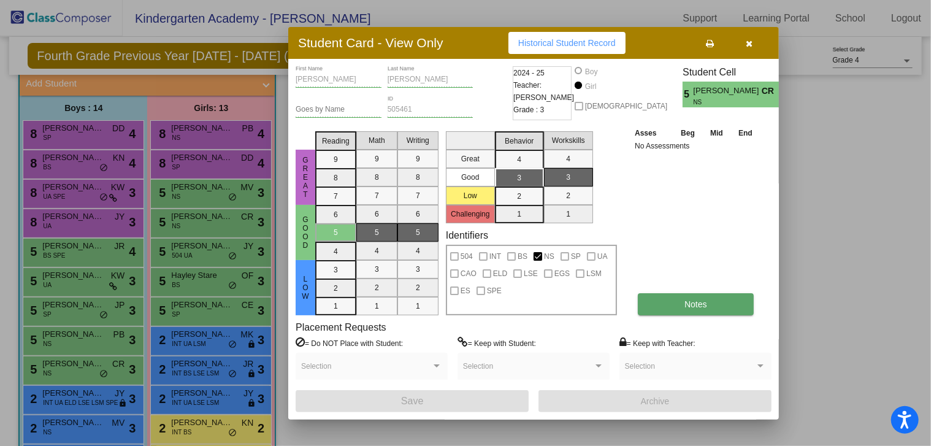
click at [679, 299] on button "Notes" at bounding box center [696, 304] width 116 height 22
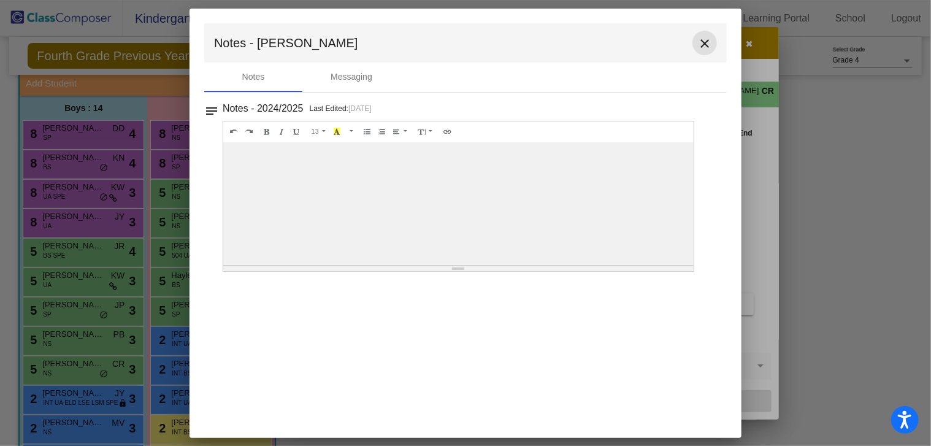
click at [705, 41] on mat-icon "close" at bounding box center [704, 43] width 15 height 15
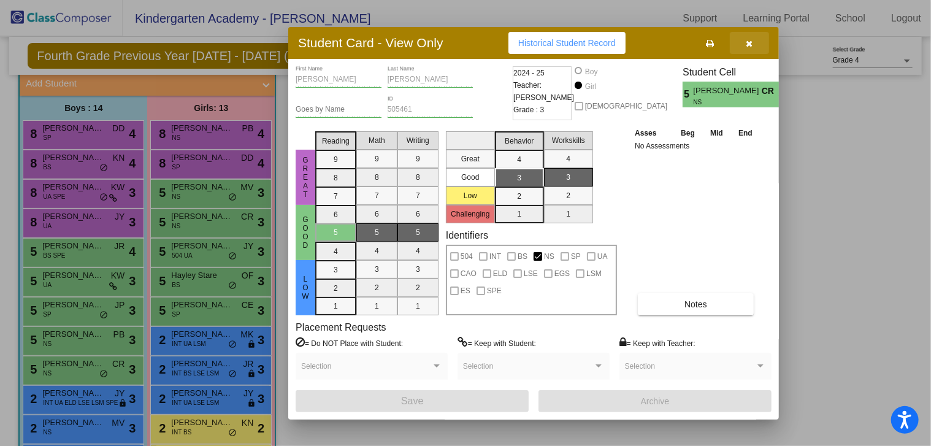
click at [746, 42] on icon "button" at bounding box center [749, 43] width 7 height 9
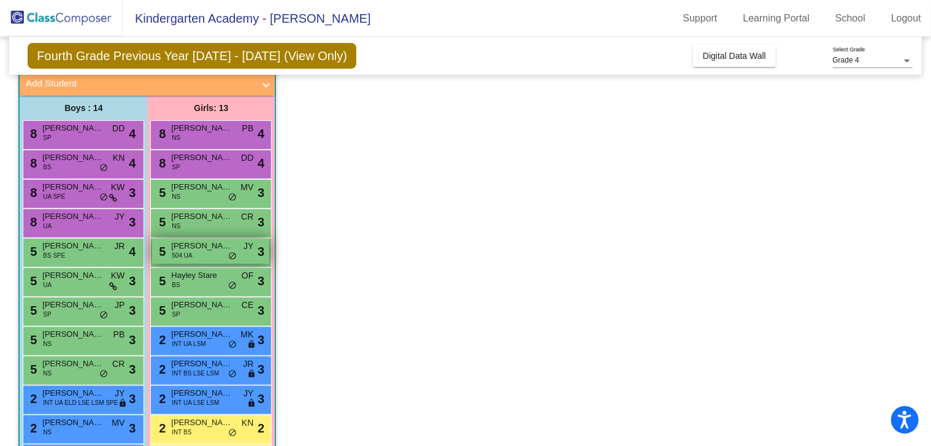
click at [213, 240] on span "[PERSON_NAME]" at bounding box center [201, 246] width 61 height 12
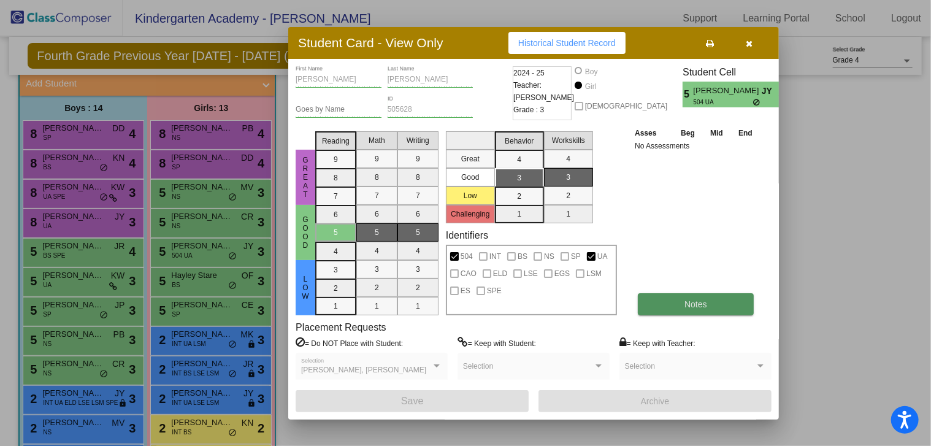
click at [683, 300] on button "Notes" at bounding box center [696, 304] width 116 height 22
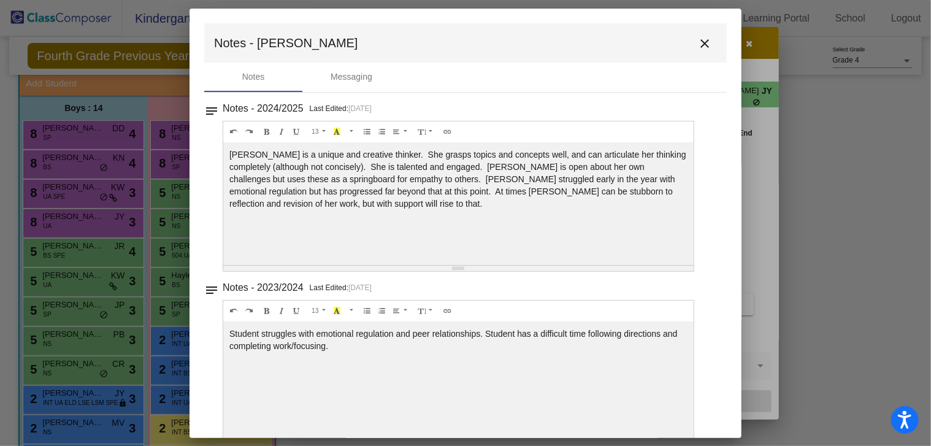
click at [700, 42] on mat-icon "close" at bounding box center [704, 43] width 15 height 15
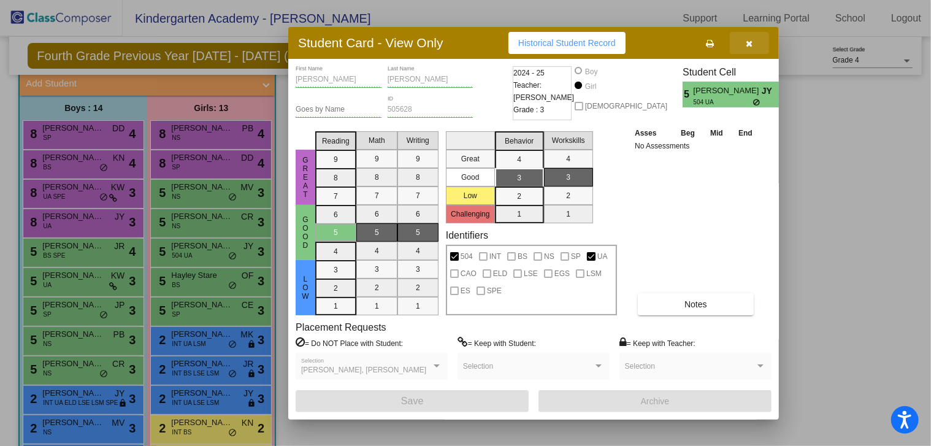
click at [744, 38] on button "button" at bounding box center [749, 43] width 39 height 22
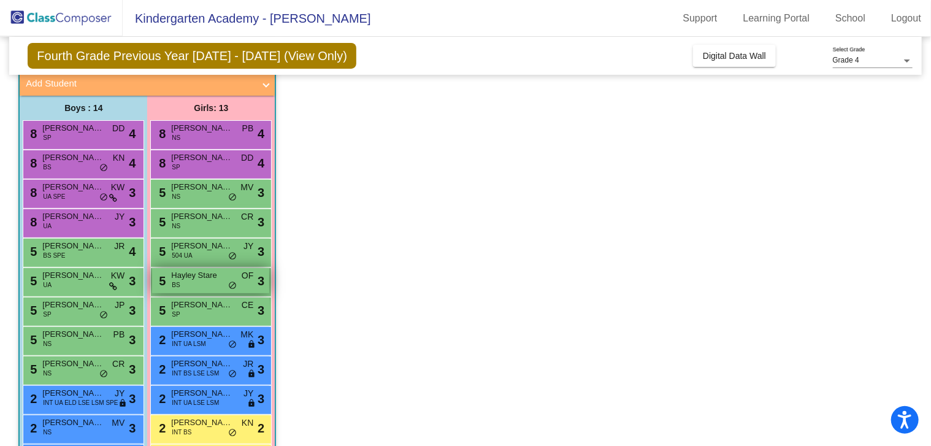
click at [206, 286] on div "5 Hayley Stare BS OF lock do_not_disturb_alt 3" at bounding box center [210, 280] width 117 height 25
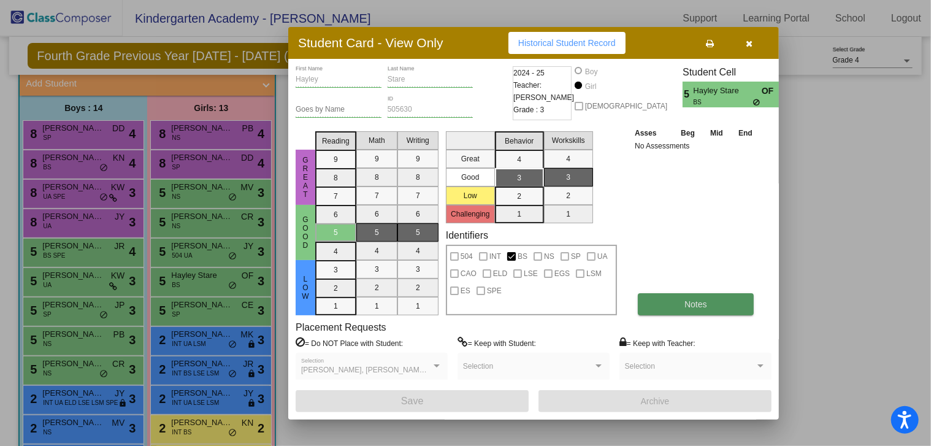
click at [682, 313] on button "Notes" at bounding box center [696, 304] width 116 height 22
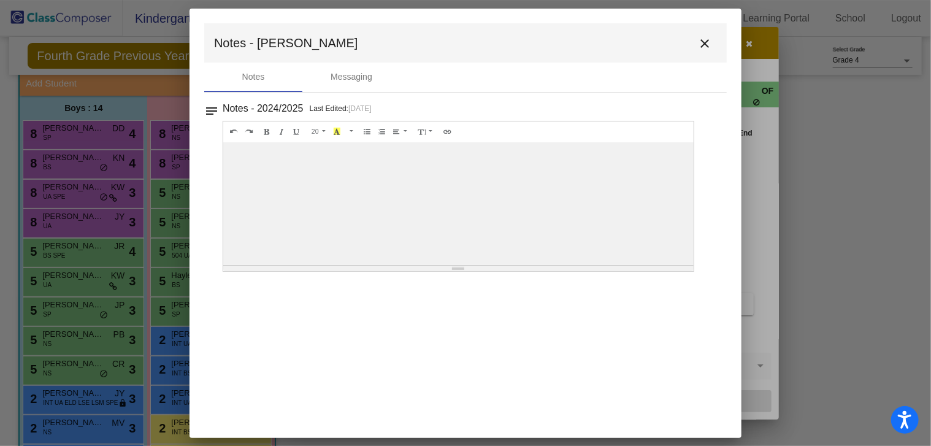
click at [708, 41] on mat-icon "close" at bounding box center [704, 43] width 15 height 15
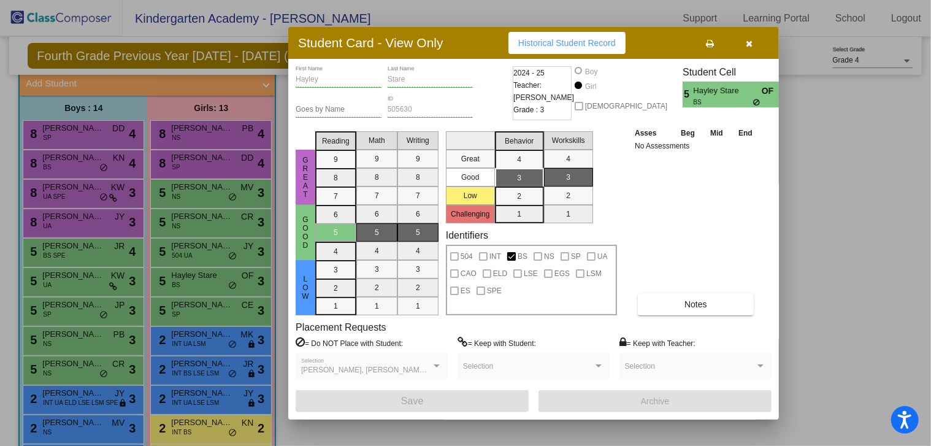
click at [751, 41] on icon "button" at bounding box center [749, 43] width 7 height 9
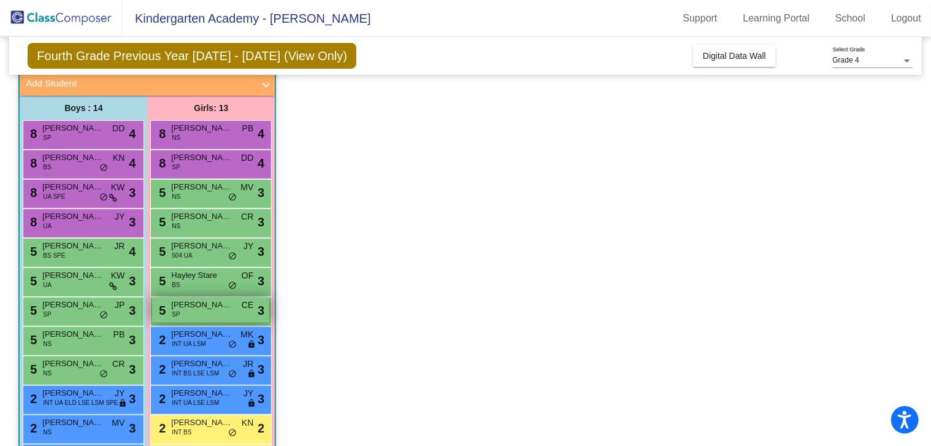
click at [189, 309] on span "[PERSON_NAME]" at bounding box center [201, 305] width 61 height 12
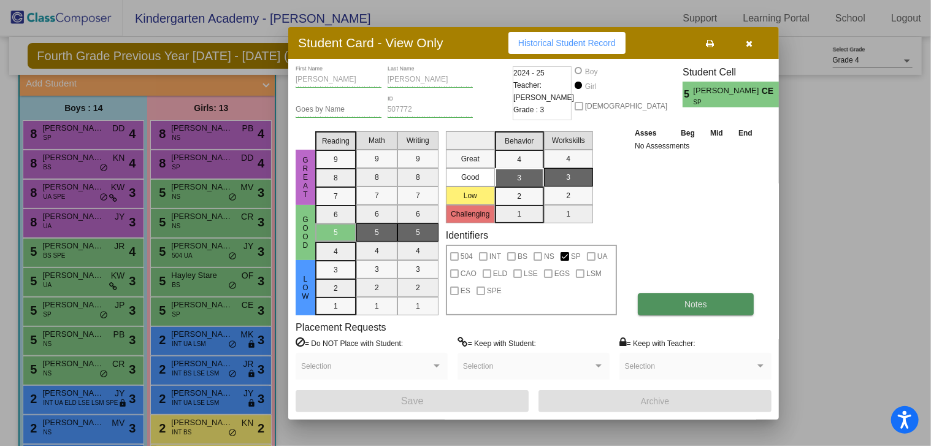
click at [731, 304] on button "Notes" at bounding box center [696, 304] width 116 height 22
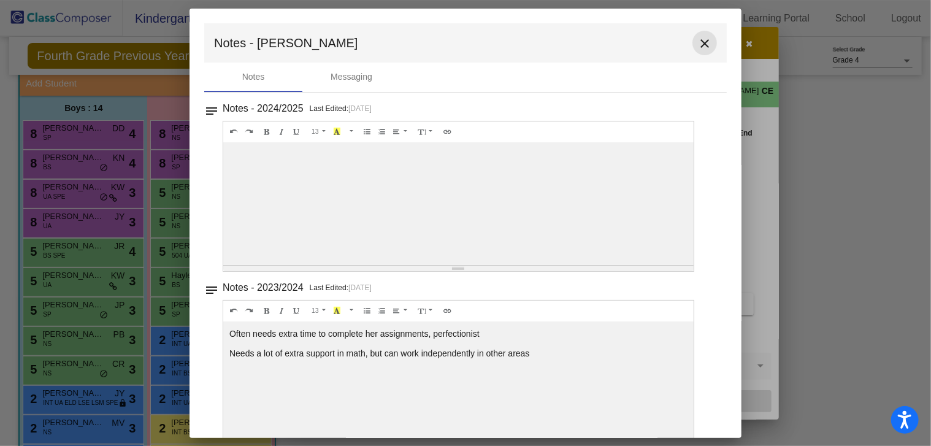
click at [697, 43] on mat-icon "close" at bounding box center [704, 43] width 15 height 15
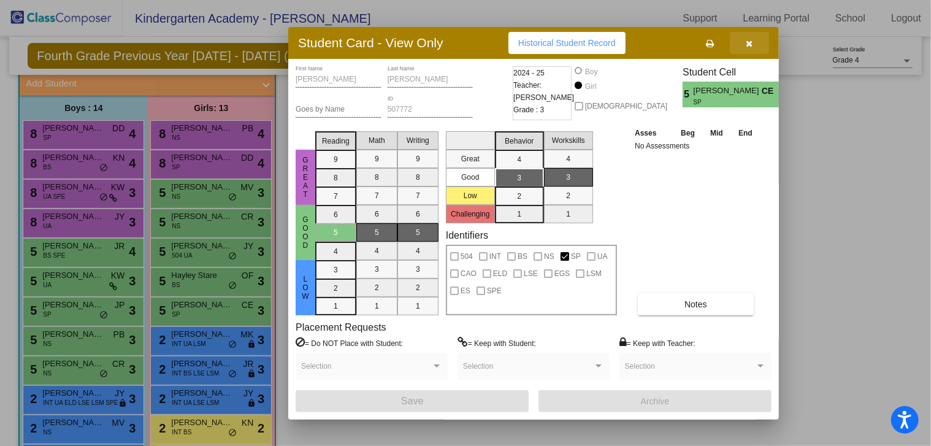
click at [751, 44] on icon "button" at bounding box center [749, 43] width 7 height 9
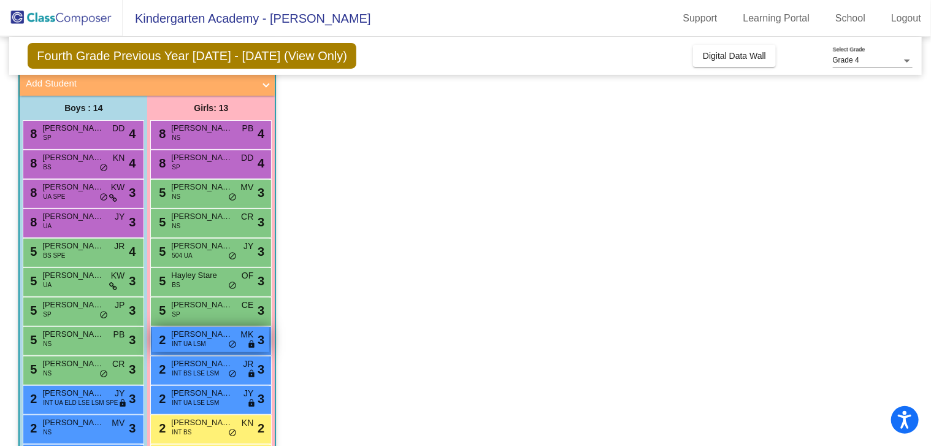
click at [195, 339] on span "INT UA LSM" at bounding box center [189, 343] width 34 height 9
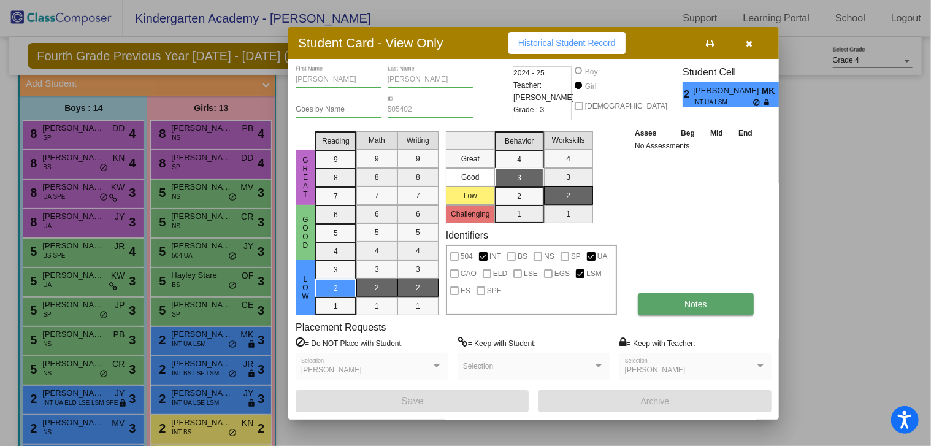
click at [707, 301] on button "Notes" at bounding box center [696, 304] width 116 height 22
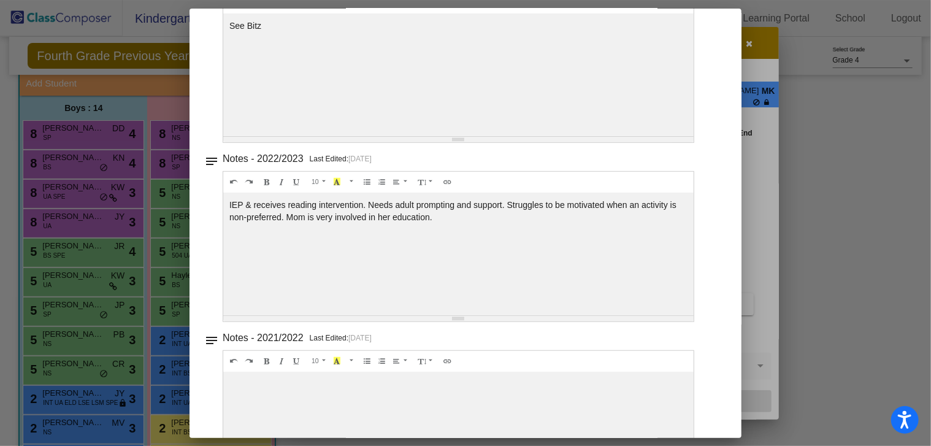
scroll to position [0, 0]
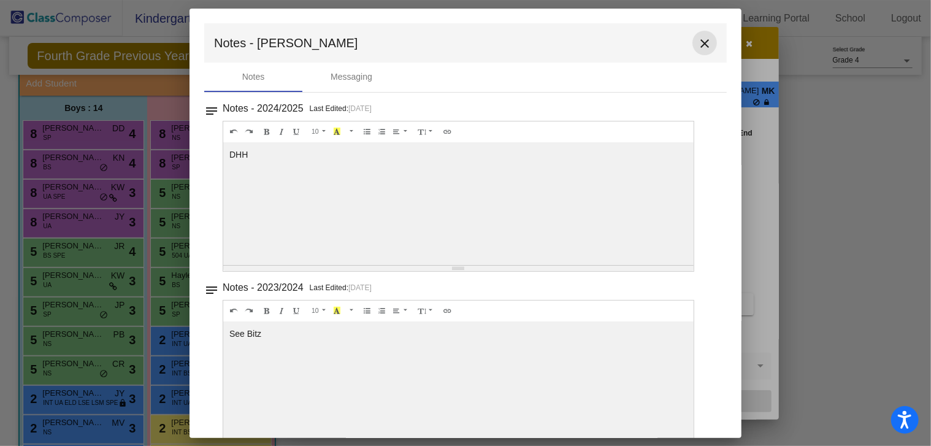
click at [697, 44] on mat-icon "close" at bounding box center [704, 43] width 15 height 15
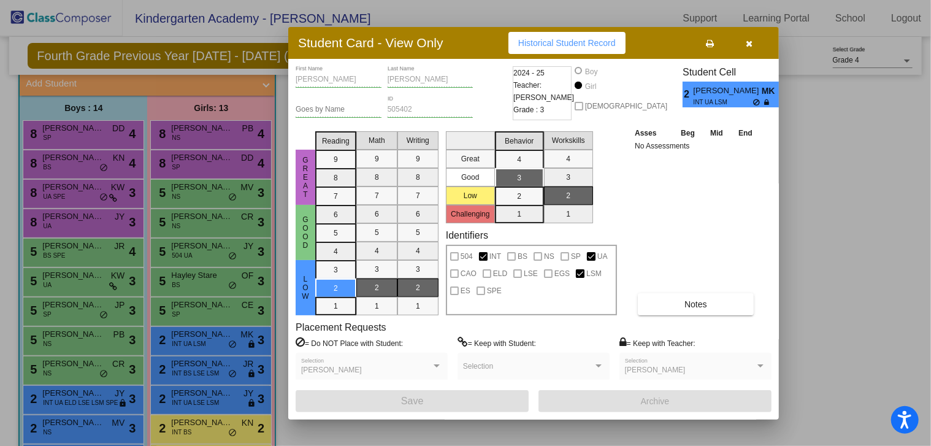
click at [746, 45] on icon "button" at bounding box center [749, 43] width 7 height 9
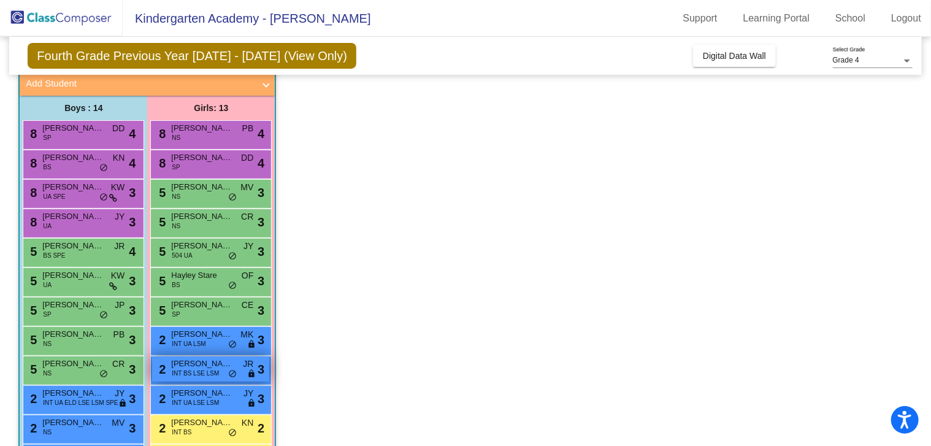
click at [205, 370] on span "INT BS LSE LSM" at bounding box center [195, 373] width 47 height 9
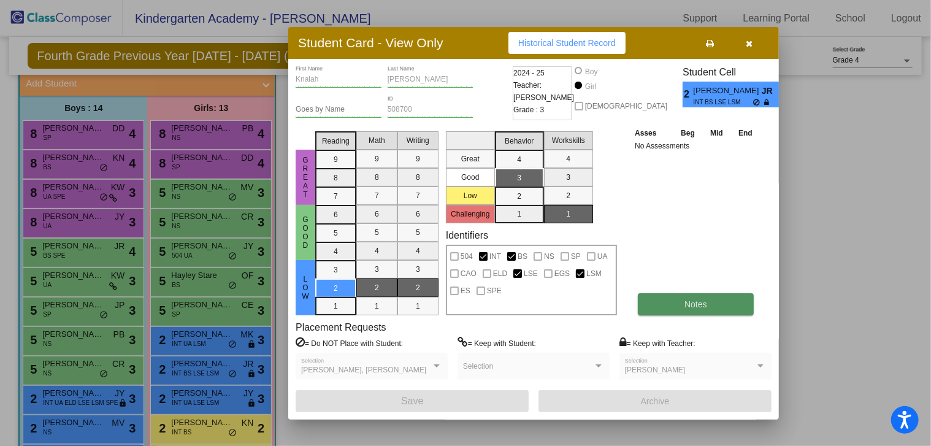
click at [694, 301] on span "Notes" at bounding box center [695, 304] width 23 height 10
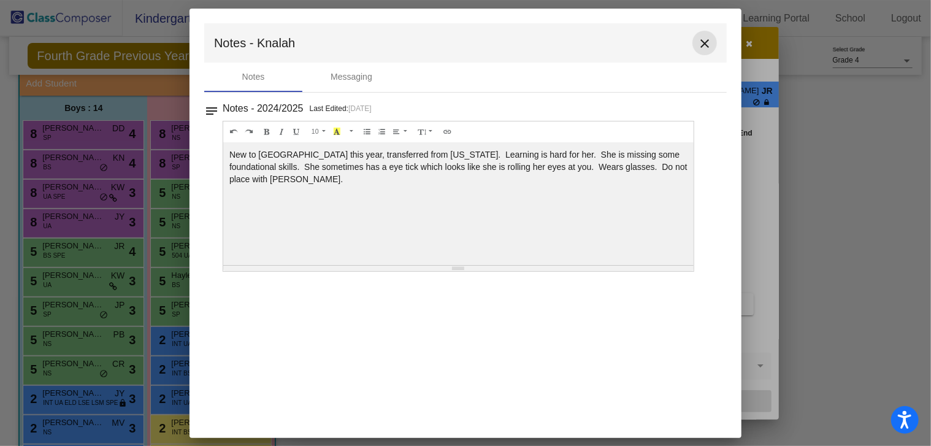
click at [709, 44] on mat-icon "close" at bounding box center [704, 43] width 15 height 15
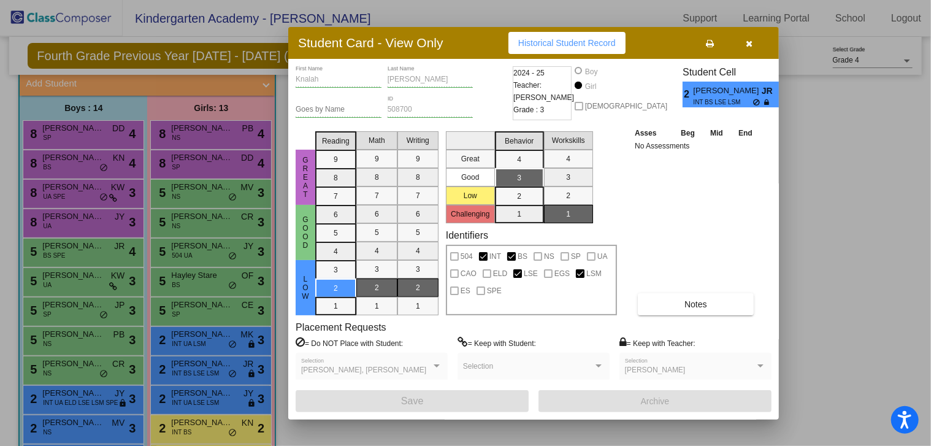
click at [748, 44] on icon "button" at bounding box center [749, 43] width 7 height 9
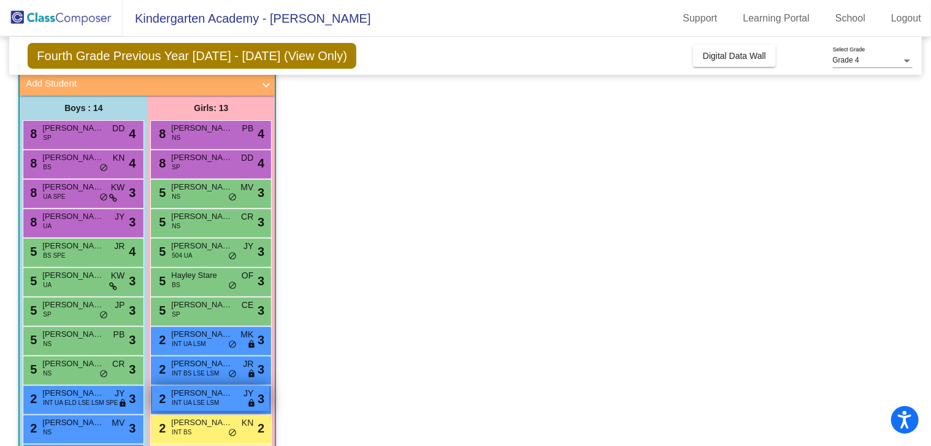
click at [190, 408] on div "2 [PERSON_NAME] INT UA LSE LSM JY lock do_not_disturb_alt 3" at bounding box center [210, 398] width 117 height 25
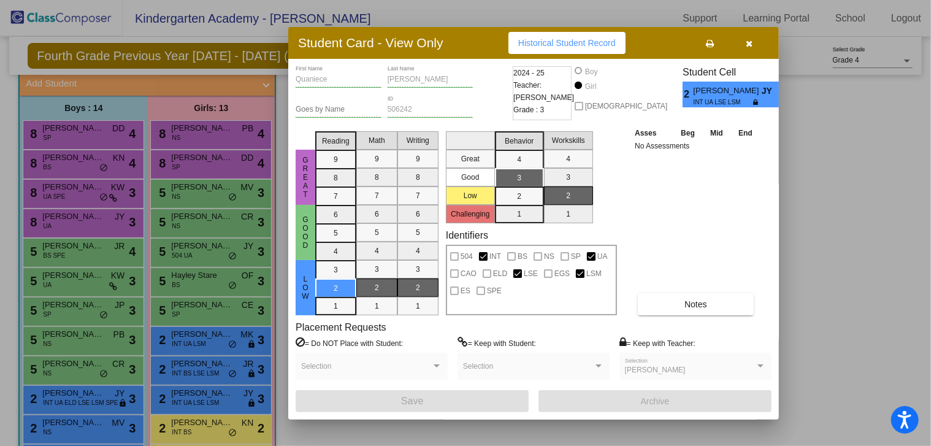
click at [208, 366] on div at bounding box center [465, 223] width 931 height 446
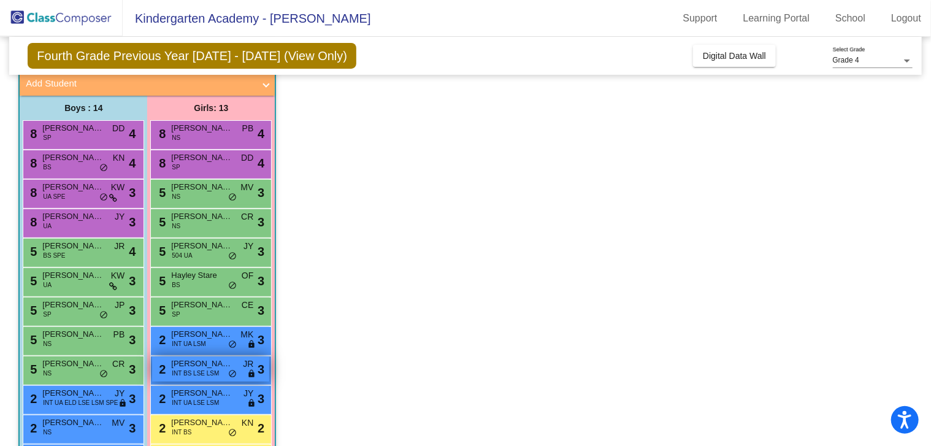
click at [197, 367] on span "[PERSON_NAME]" at bounding box center [201, 363] width 61 height 12
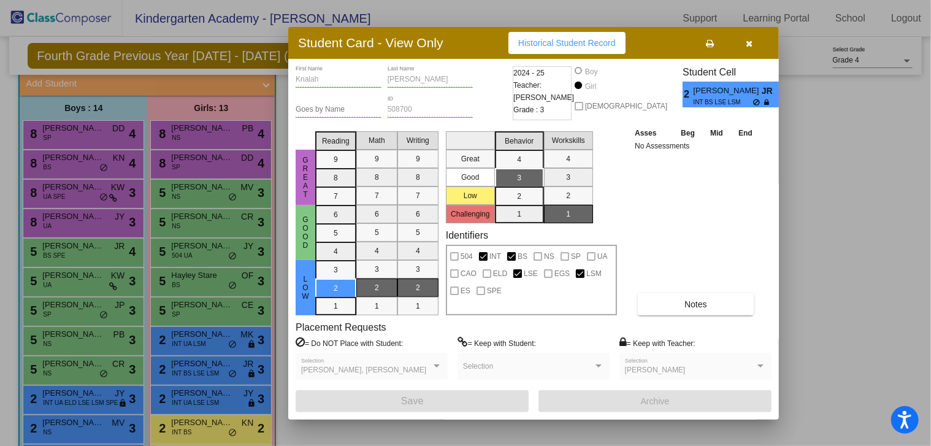
click at [747, 42] on icon "button" at bounding box center [749, 43] width 7 height 9
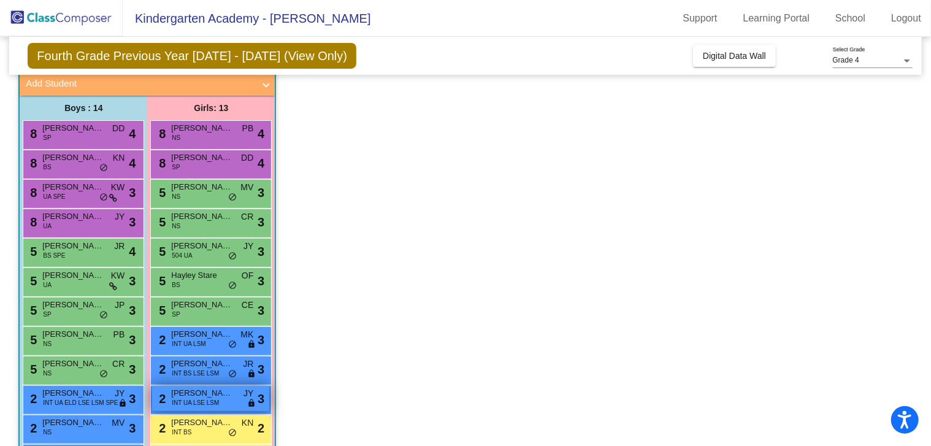
click at [200, 408] on div "2 [PERSON_NAME] INT UA LSE LSM JY lock do_not_disturb_alt 3" at bounding box center [210, 398] width 117 height 25
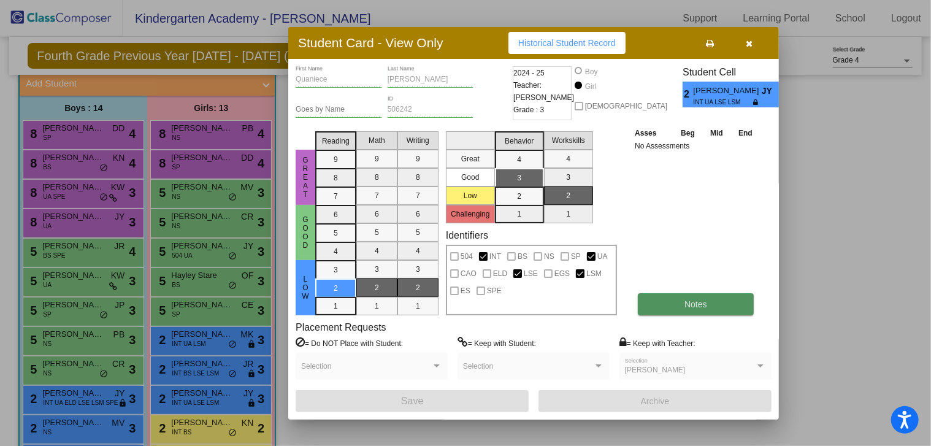
click at [681, 300] on button "Notes" at bounding box center [696, 304] width 116 height 22
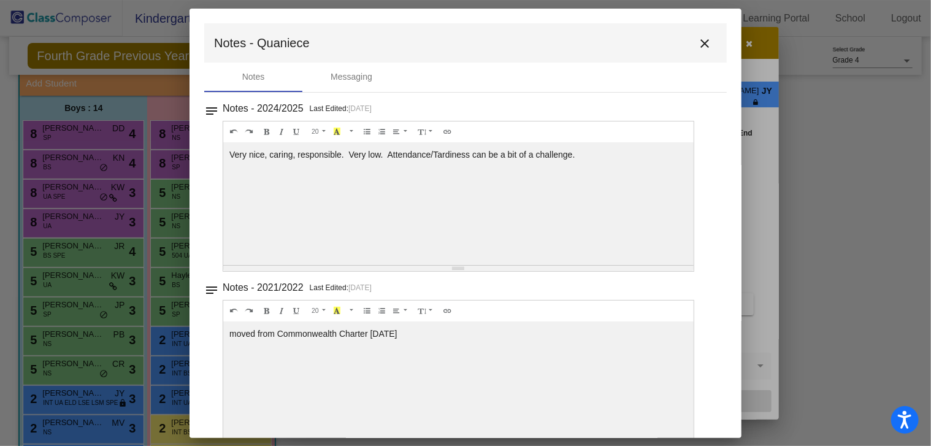
click at [697, 39] on mat-icon "close" at bounding box center [704, 43] width 15 height 15
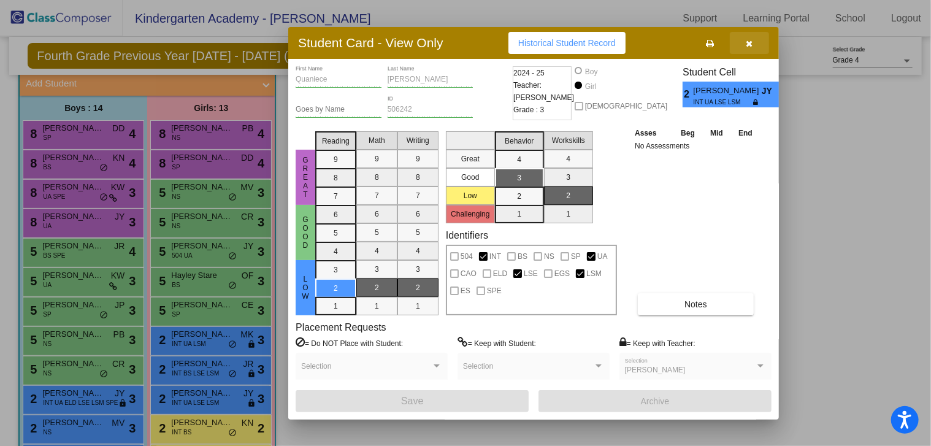
click at [752, 38] on button "button" at bounding box center [749, 43] width 39 height 22
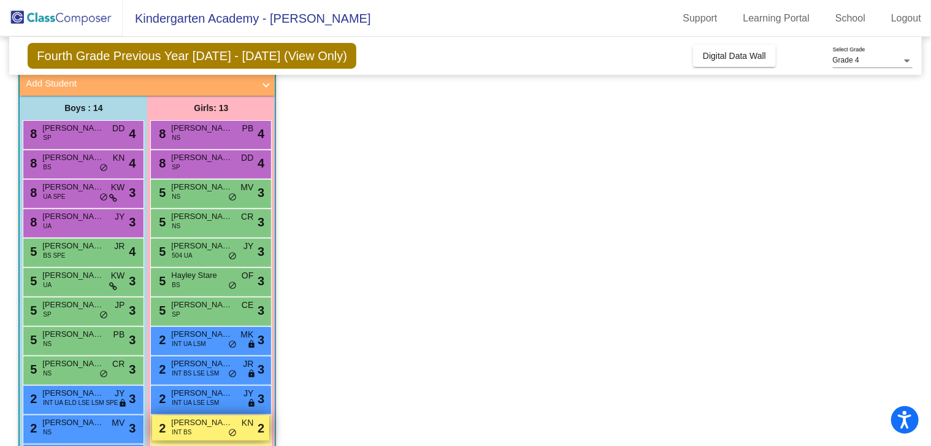
click at [193, 419] on span "[PERSON_NAME]" at bounding box center [201, 422] width 61 height 12
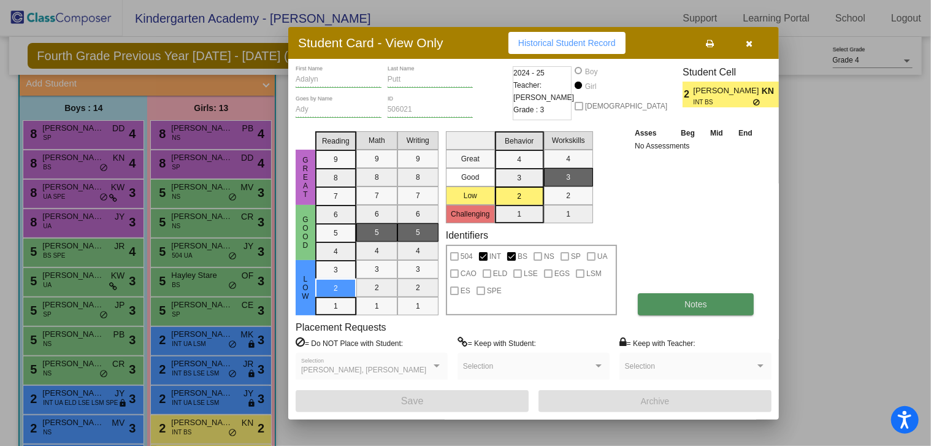
click at [722, 309] on button "Notes" at bounding box center [696, 304] width 116 height 22
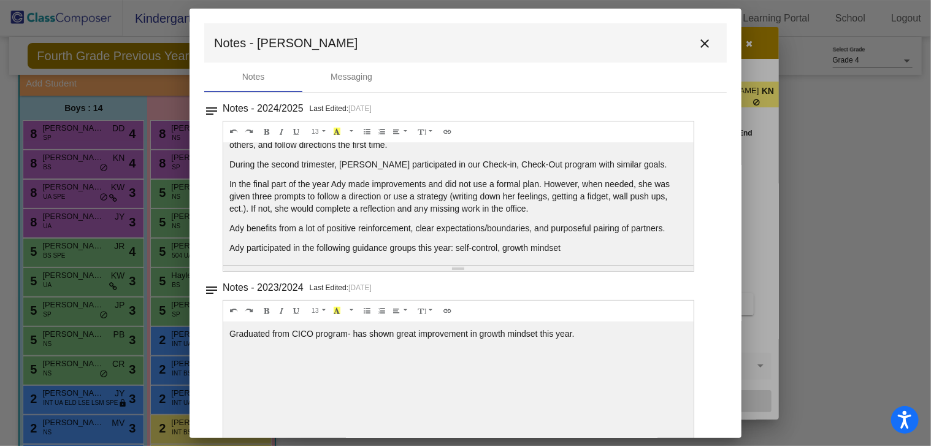
scroll to position [25, 0]
click at [701, 42] on mat-icon "close" at bounding box center [704, 43] width 15 height 15
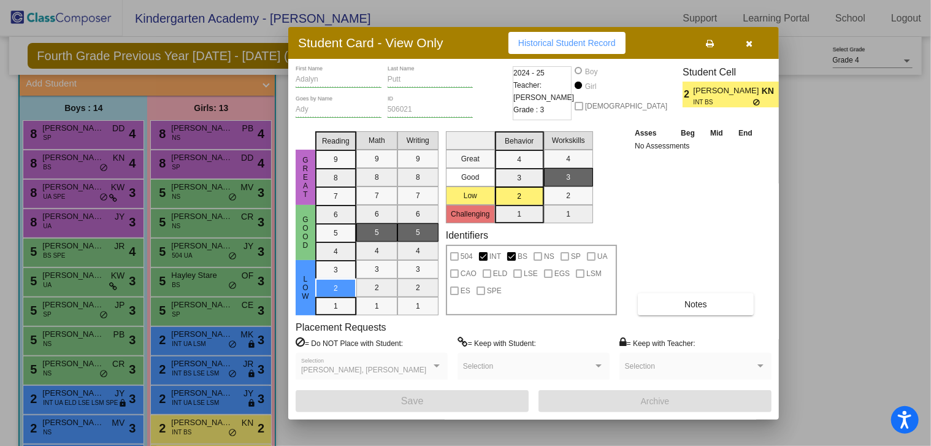
click at [751, 44] on icon "button" at bounding box center [749, 43] width 7 height 9
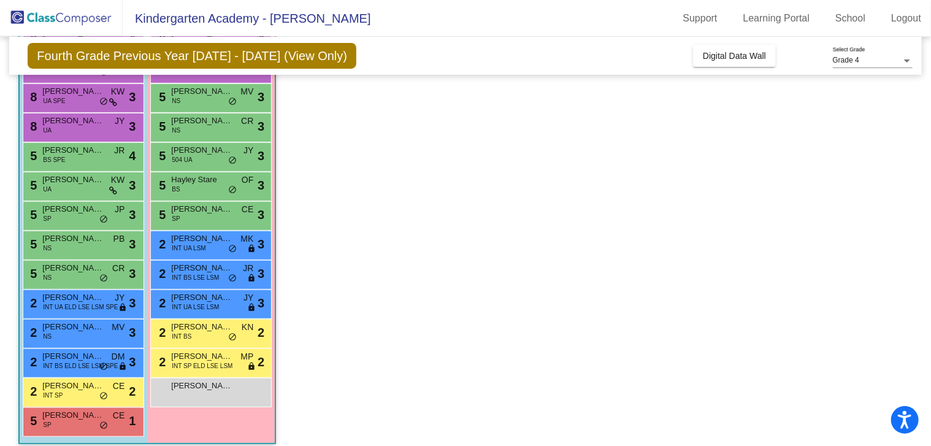
scroll to position [181, 0]
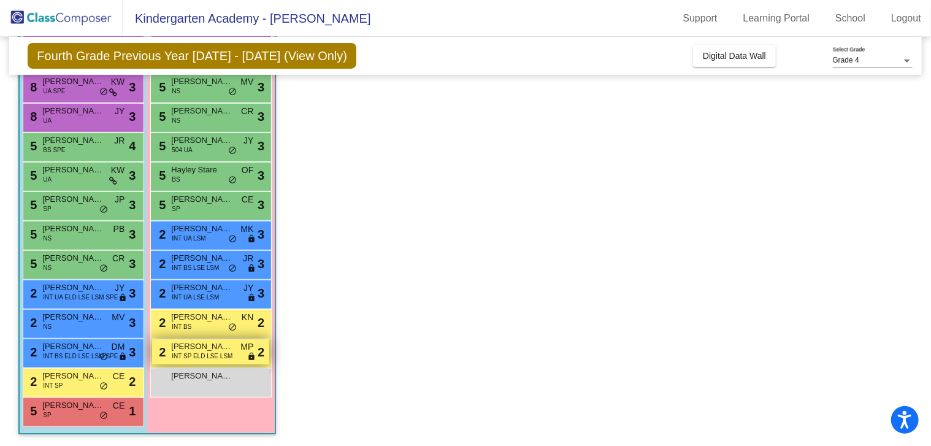
click at [207, 339] on div "2 [PERSON_NAME] INT [PERSON_NAME] LSE LSM MP lock do_not_disturb_alt 2" at bounding box center [210, 351] width 117 height 25
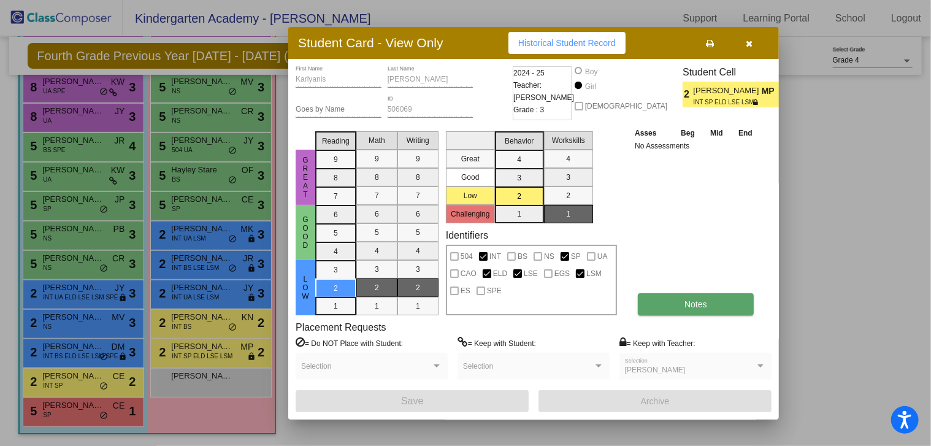
click at [728, 308] on button "Notes" at bounding box center [696, 304] width 116 height 22
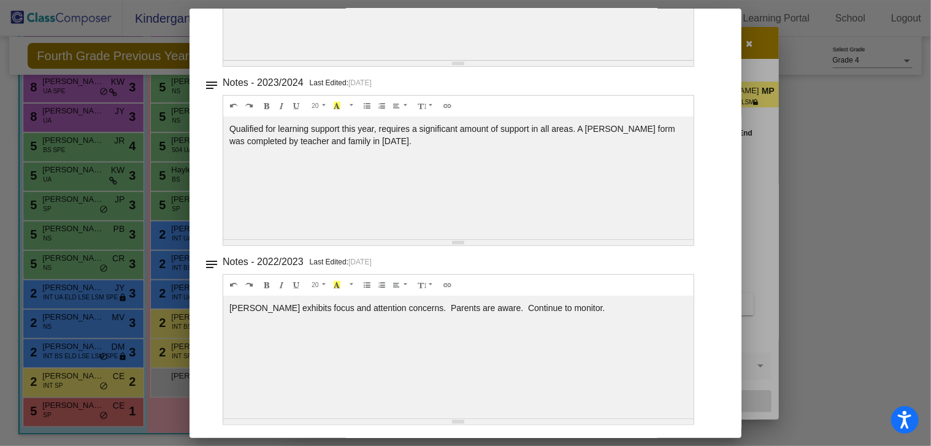
scroll to position [0, 0]
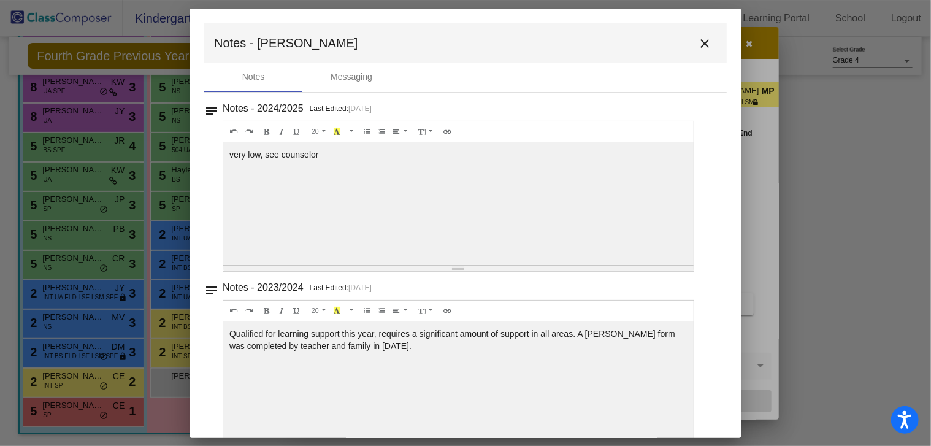
click at [703, 24] on mat-toolbar "Notes - [PERSON_NAME] close" at bounding box center [465, 42] width 522 height 39
click at [697, 44] on mat-icon "close" at bounding box center [704, 43] width 15 height 15
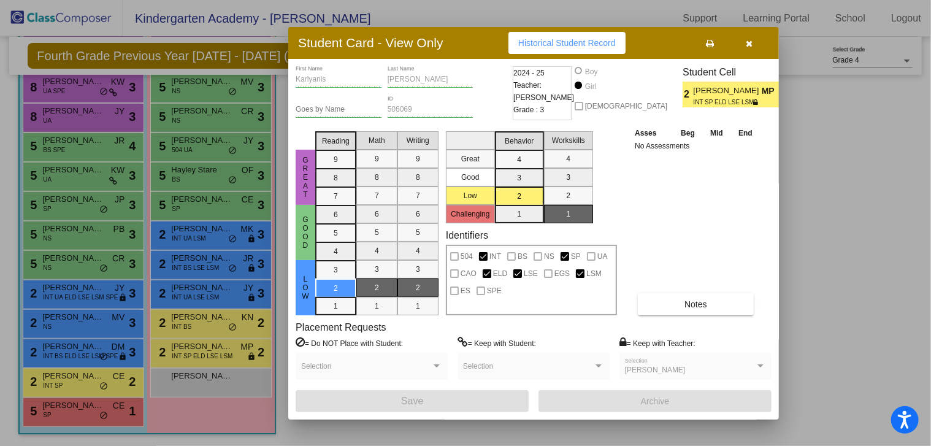
click at [746, 45] on icon "button" at bounding box center [749, 43] width 7 height 9
